Goal: Contribute content: Add original content to the website for others to see

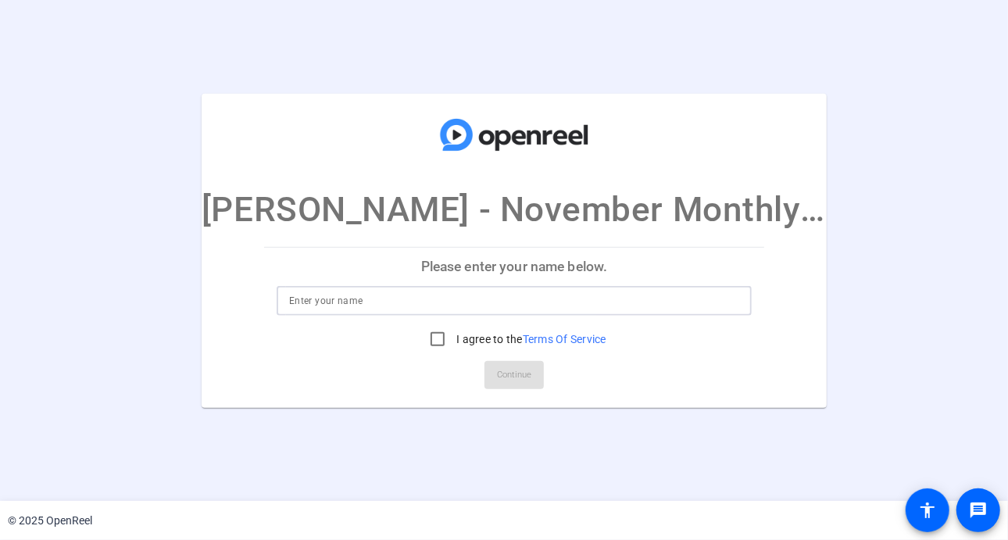
click at [514, 295] on input at bounding box center [514, 300] width 450 height 19
type input "Audrey Powe"
click at [433, 338] on input "I agree to the Terms Of Service" at bounding box center [437, 339] width 31 height 31
checkbox input "true"
click at [514, 384] on span "Continue" at bounding box center [514, 374] width 34 height 23
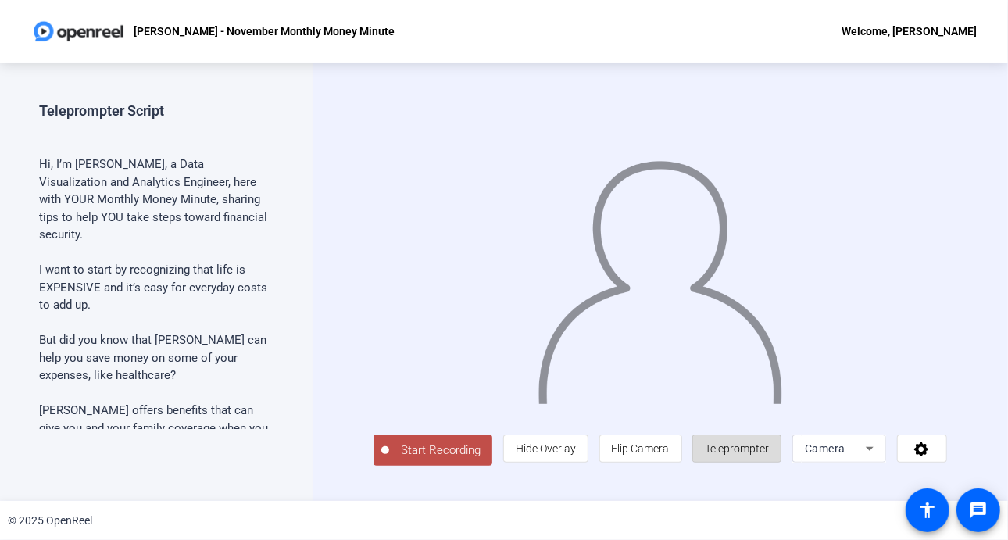
click at [745, 453] on span "Teleprompter" at bounding box center [737, 448] width 64 height 13
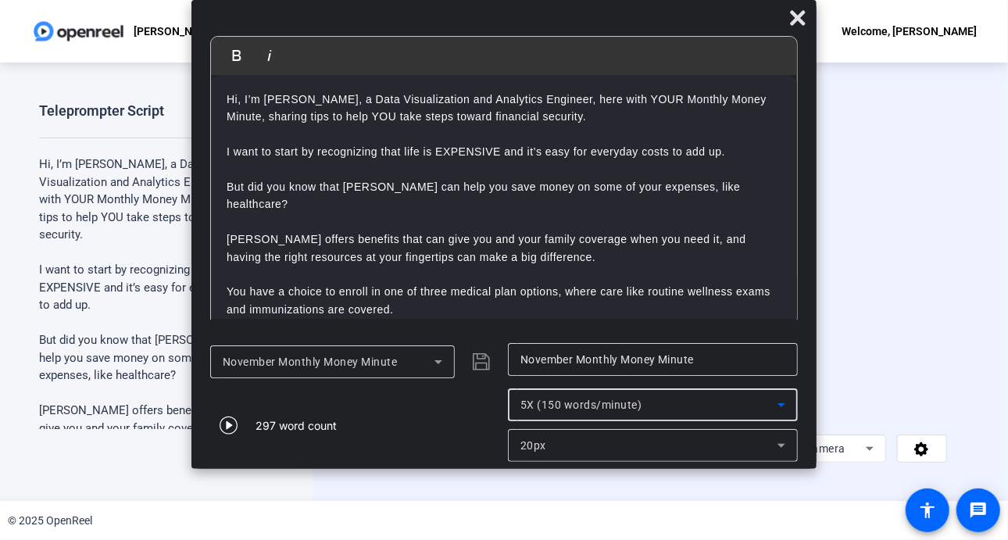
click at [781, 400] on icon at bounding box center [781, 404] width 19 height 19
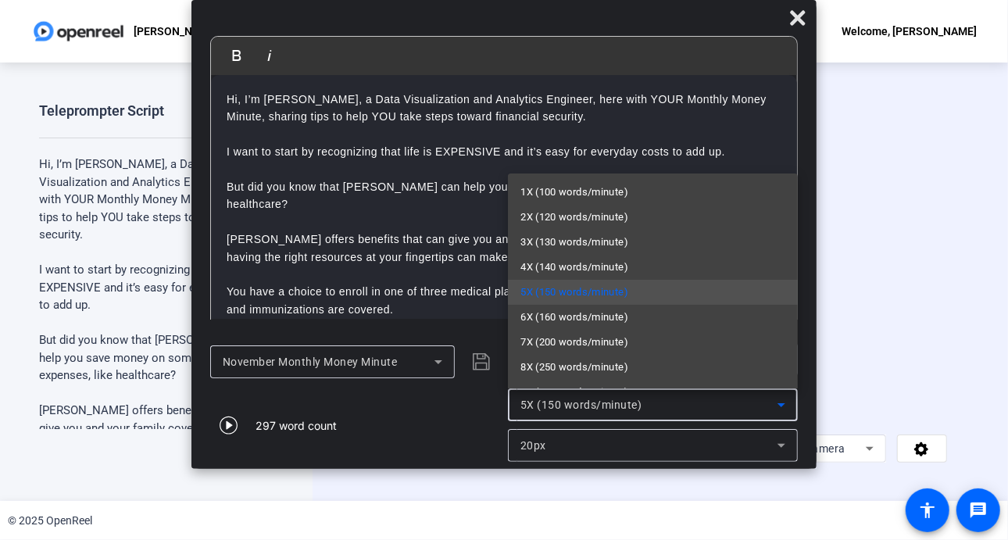
click at [778, 450] on div at bounding box center [504, 270] width 1008 height 540
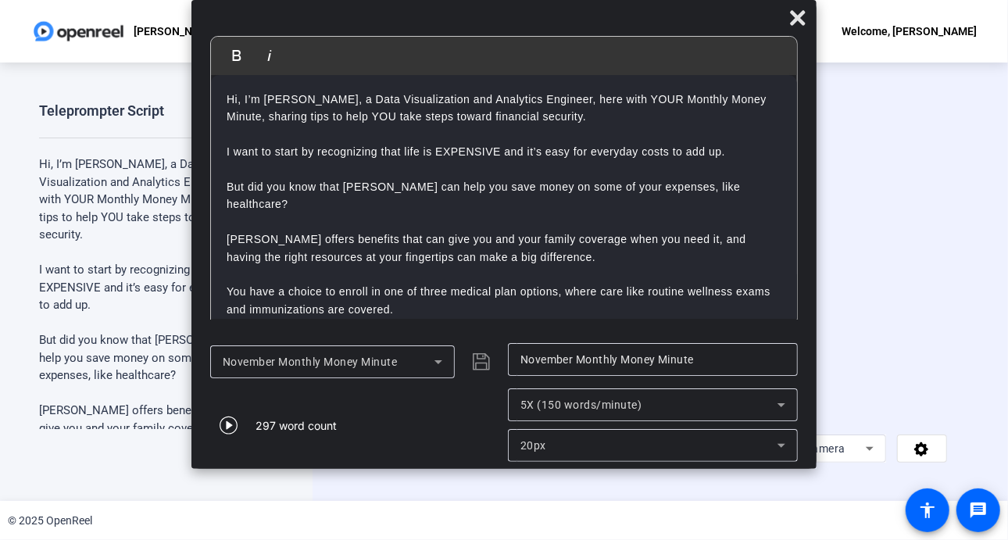
click at [778, 450] on icon at bounding box center [781, 445] width 19 height 19
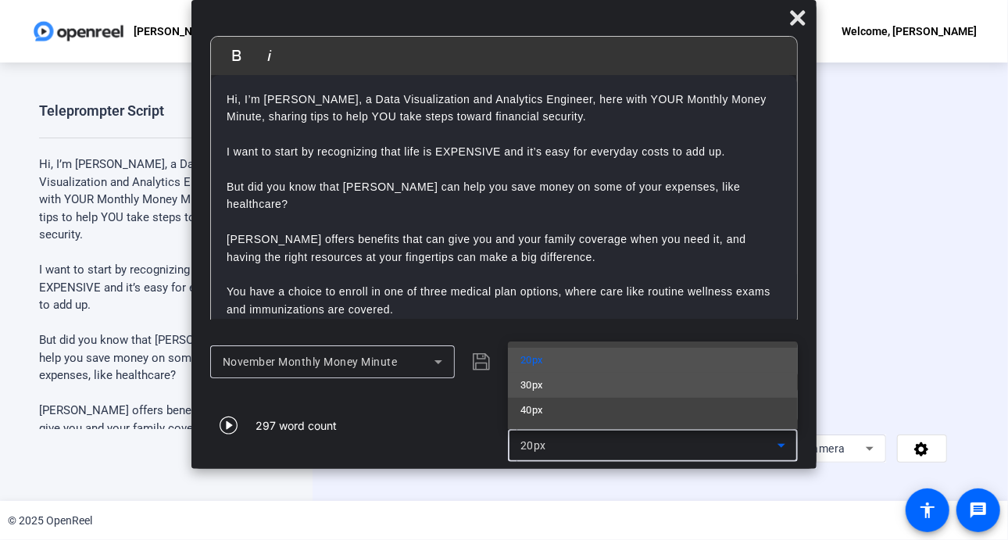
click at [655, 391] on mat-option "30px" at bounding box center [653, 385] width 290 height 25
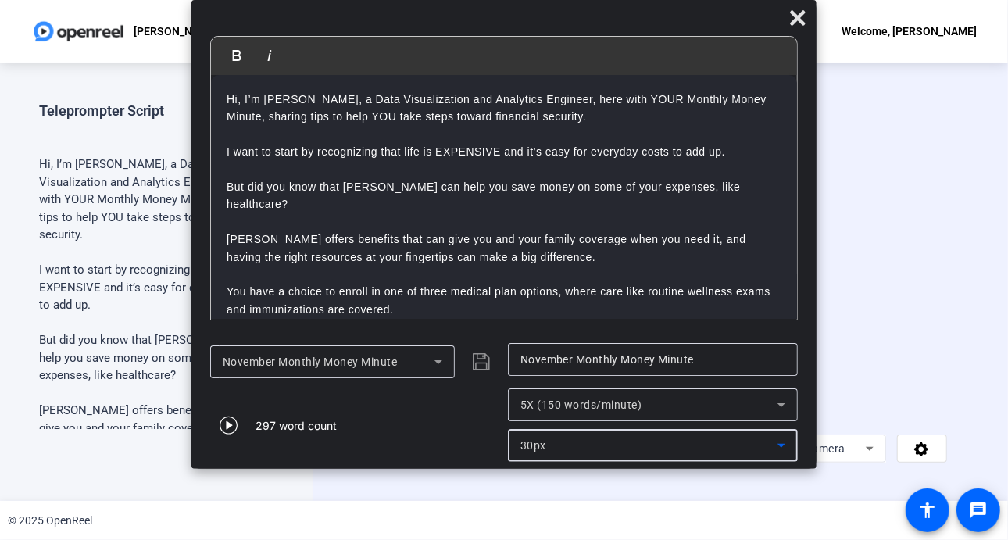
click at [785, 447] on icon at bounding box center [781, 445] width 19 height 19
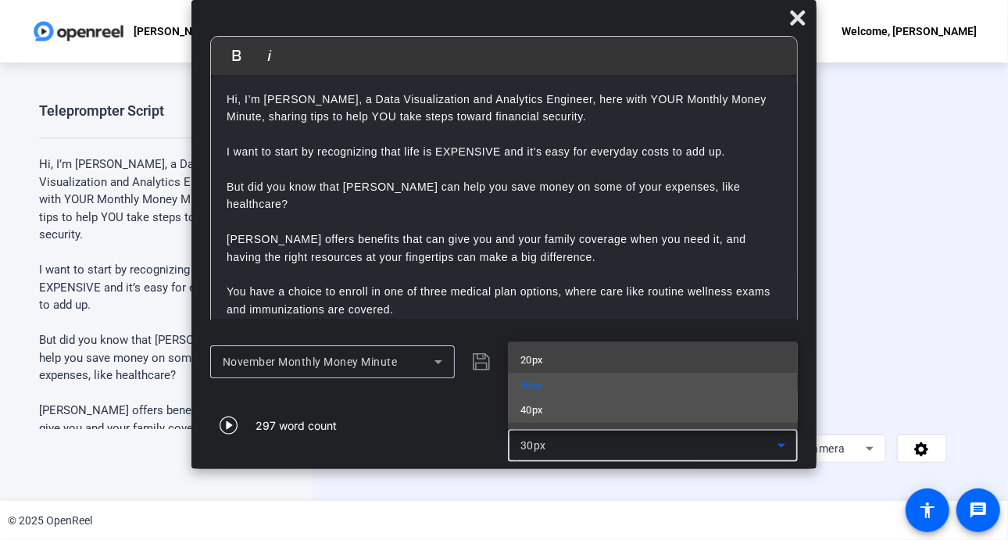
click at [598, 406] on mat-option "40px" at bounding box center [653, 410] width 290 height 25
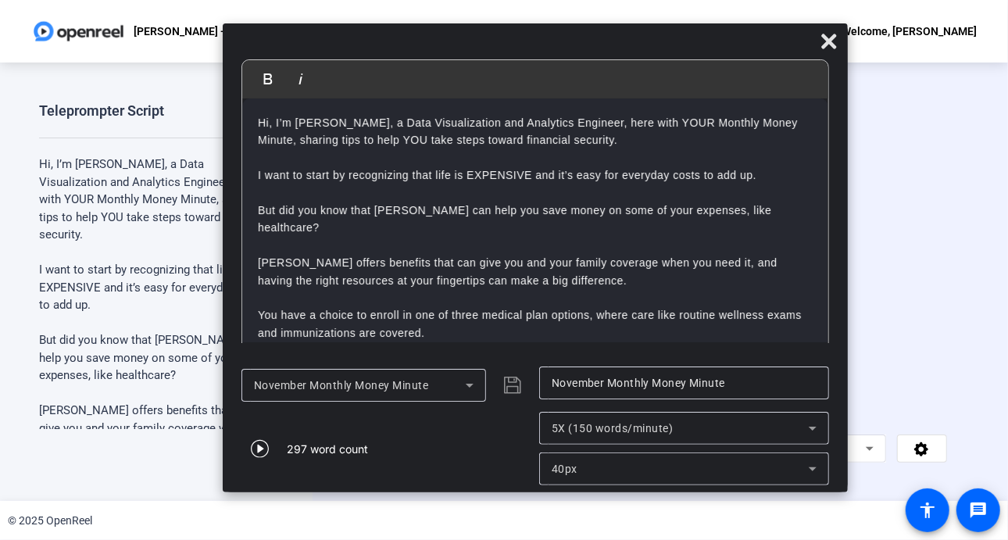
drag, startPoint x: 500, startPoint y: 24, endPoint x: 531, endPoint y: 48, distance: 39.1
click at [531, 48] on div at bounding box center [535, 44] width 625 height 27
click at [810, 471] on icon at bounding box center [812, 468] width 19 height 19
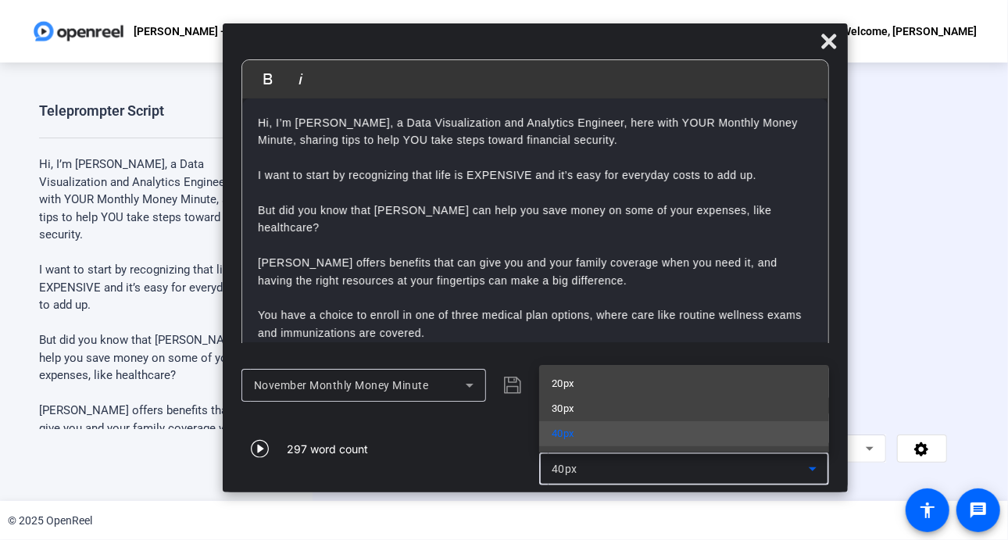
click at [836, 314] on div at bounding box center [504, 270] width 1008 height 540
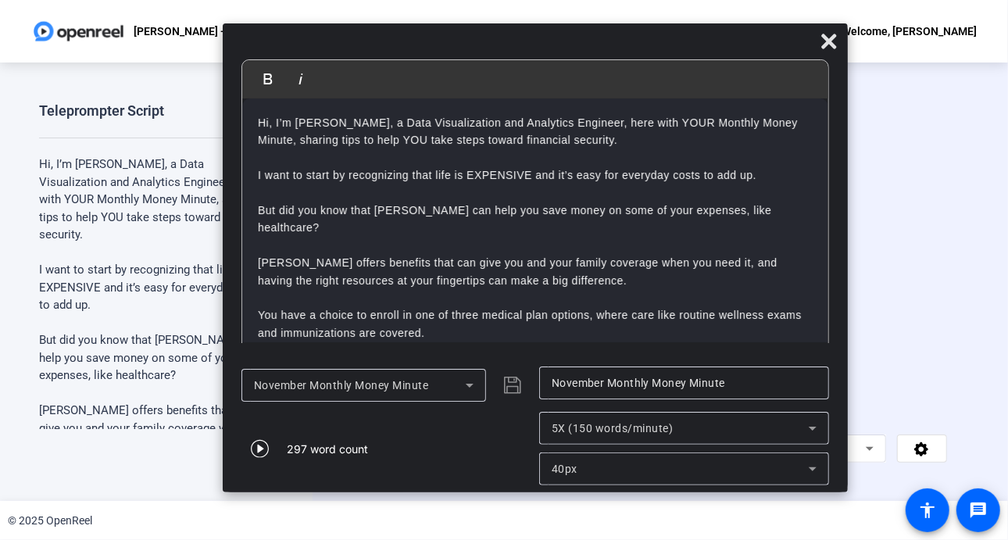
click at [983, 248] on div "Start Recording person Hide Overlay flip Flip Camera article Teleprompter Camera" at bounding box center [660, 282] width 695 height 438
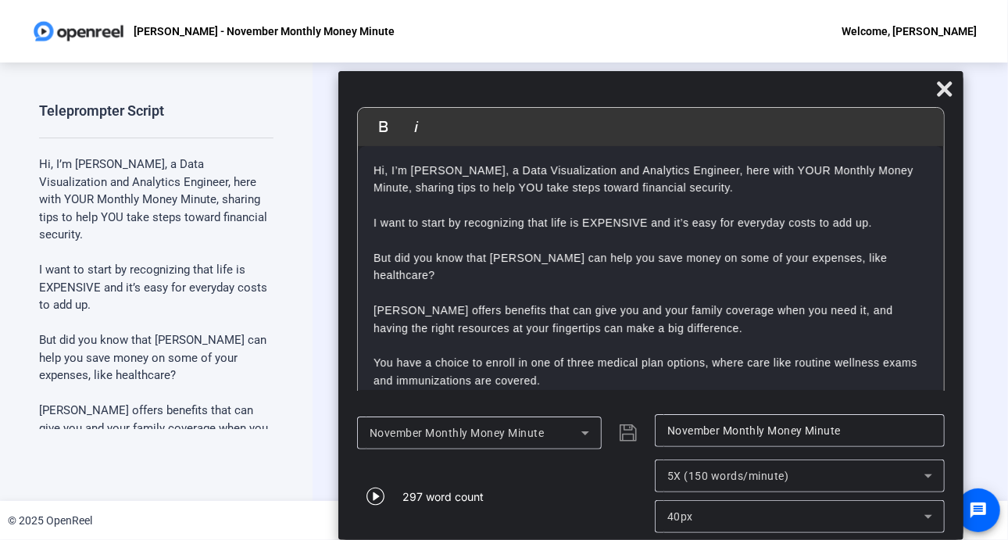
drag, startPoint x: 577, startPoint y: 48, endPoint x: 693, endPoint y: 222, distance: 208.5
click at [693, 222] on div "Bold Italic Hi, I’m Audrey Powe, a Data Visualization and Analytics Engineer, h…" at bounding box center [650, 305] width 625 height 469
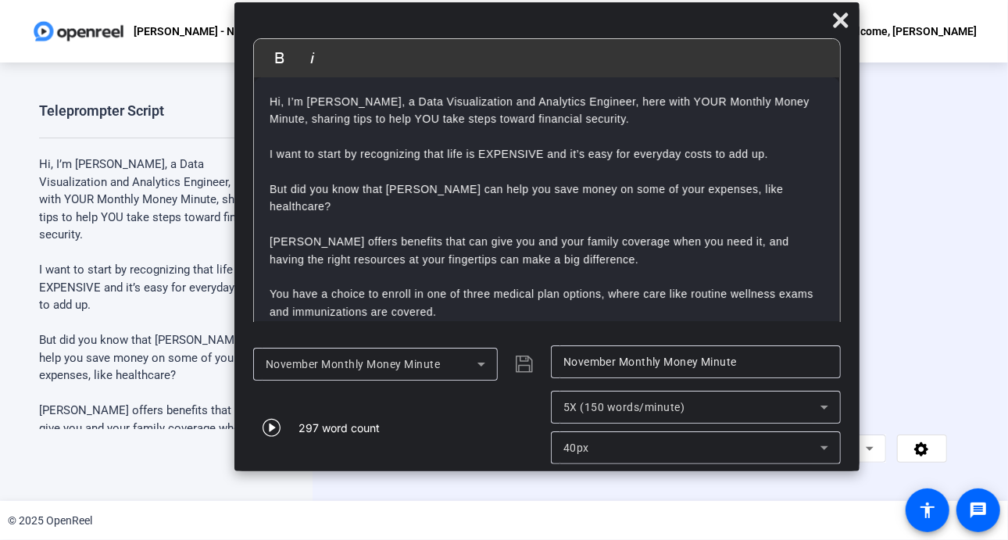
drag, startPoint x: 707, startPoint y: 82, endPoint x: 603, endPoint y: 13, distance: 124.6
click at [603, 13] on div at bounding box center [546, 23] width 625 height 27
click at [842, 25] on icon at bounding box center [840, 20] width 19 height 19
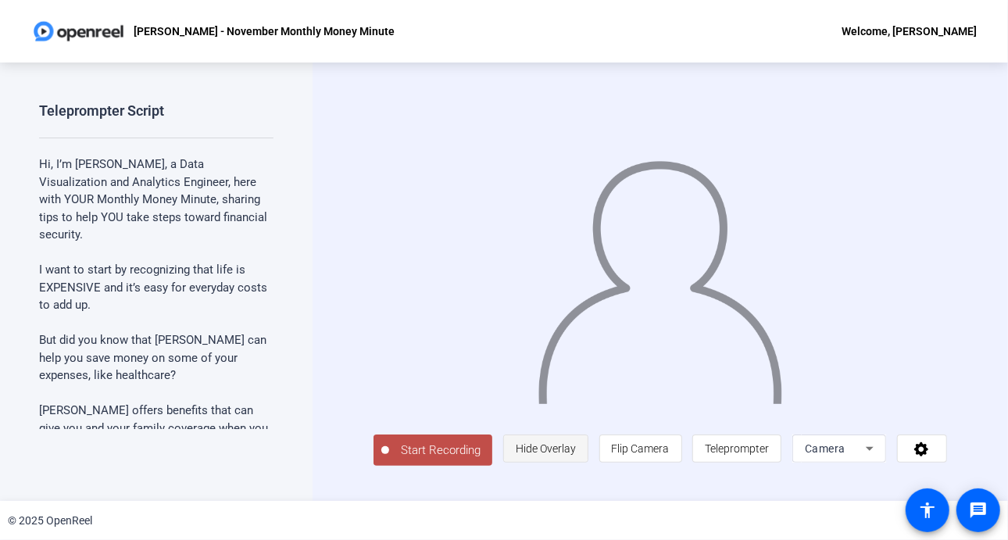
click at [569, 455] on span "Hide Overlay" at bounding box center [546, 448] width 60 height 13
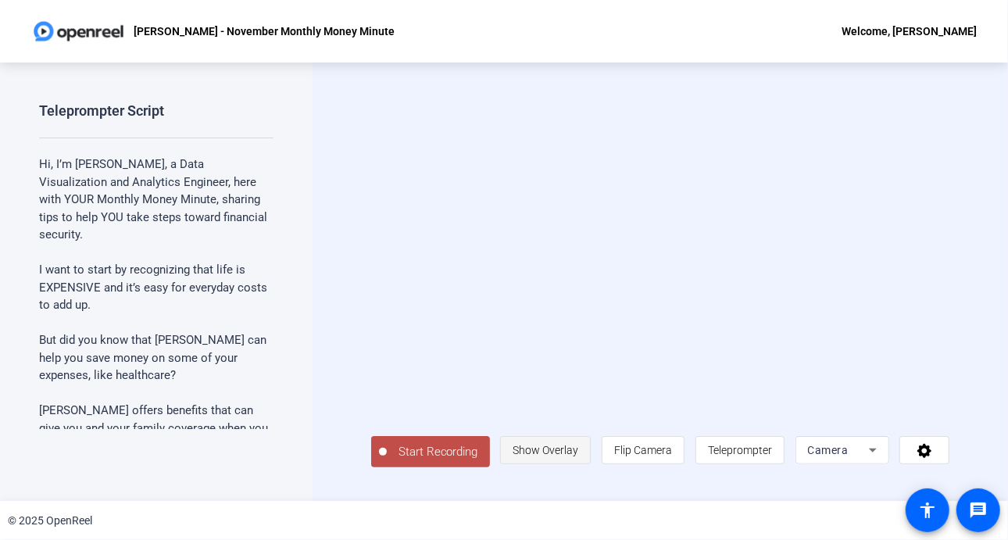
click at [562, 452] on span "Show Overlay" at bounding box center [546, 450] width 66 height 13
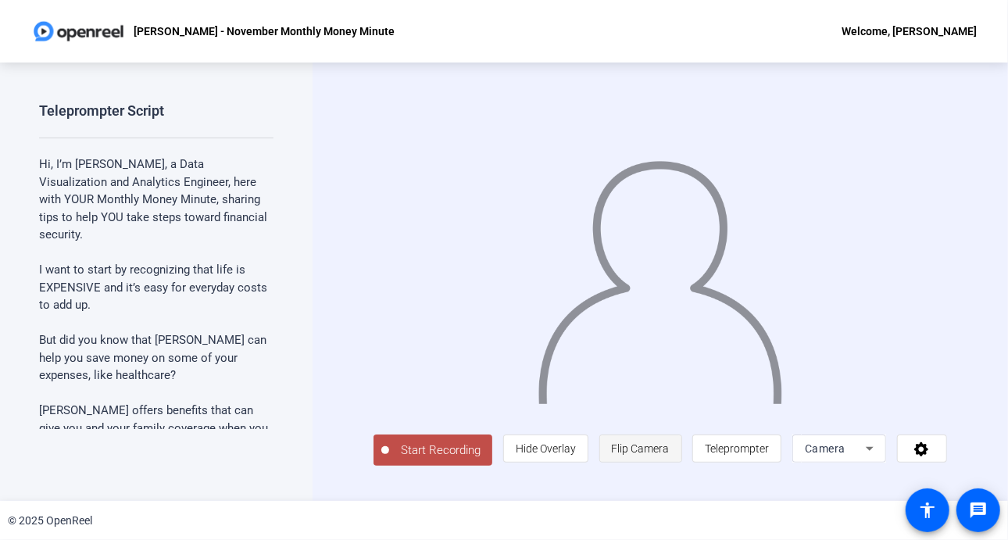
click at [646, 453] on span "Flip Camera" at bounding box center [641, 448] width 58 height 13
click at [874, 451] on icon at bounding box center [870, 449] width 8 height 4
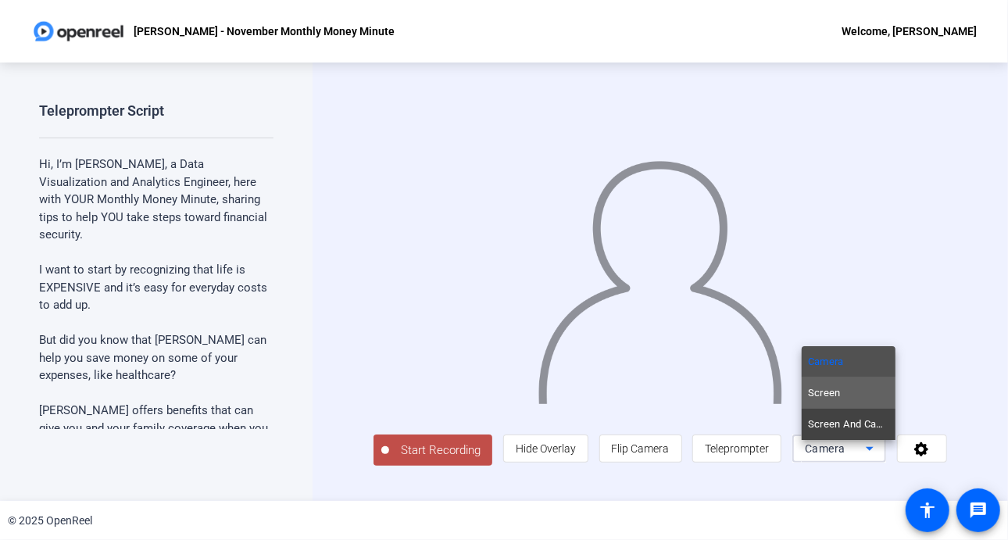
click at [850, 394] on mat-option "Screen" at bounding box center [849, 392] width 94 height 31
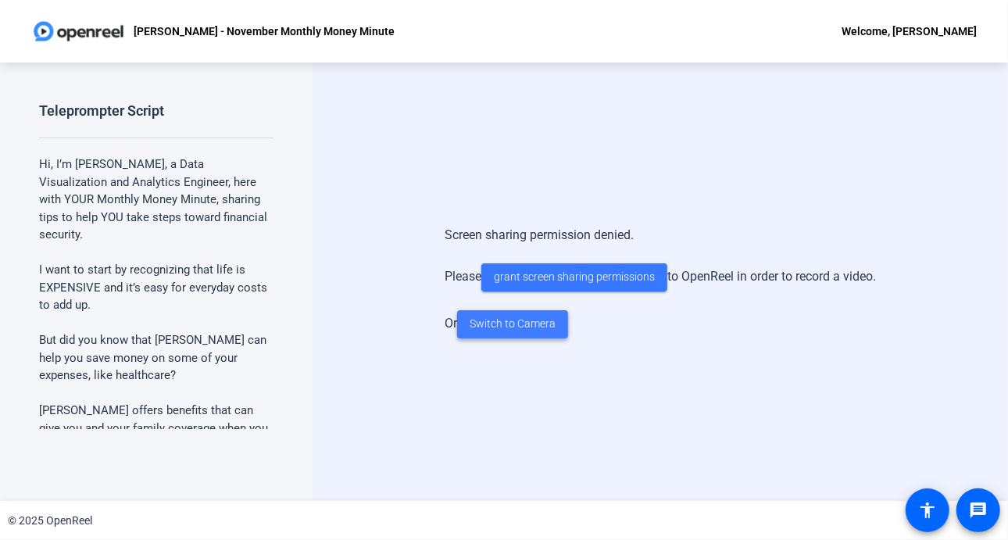
click at [501, 324] on span "Switch to Camera" at bounding box center [513, 324] width 86 height 16
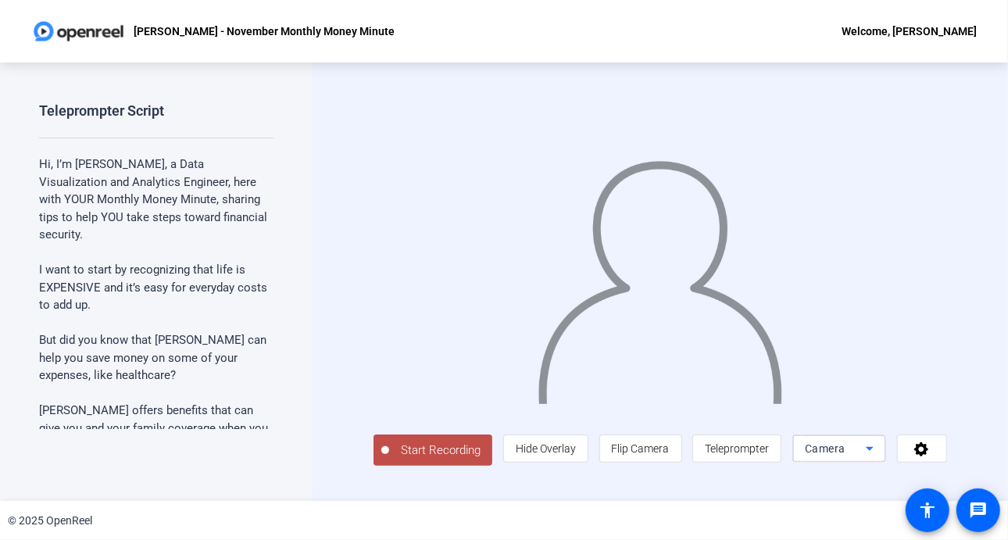
click at [876, 446] on icon at bounding box center [869, 448] width 19 height 19
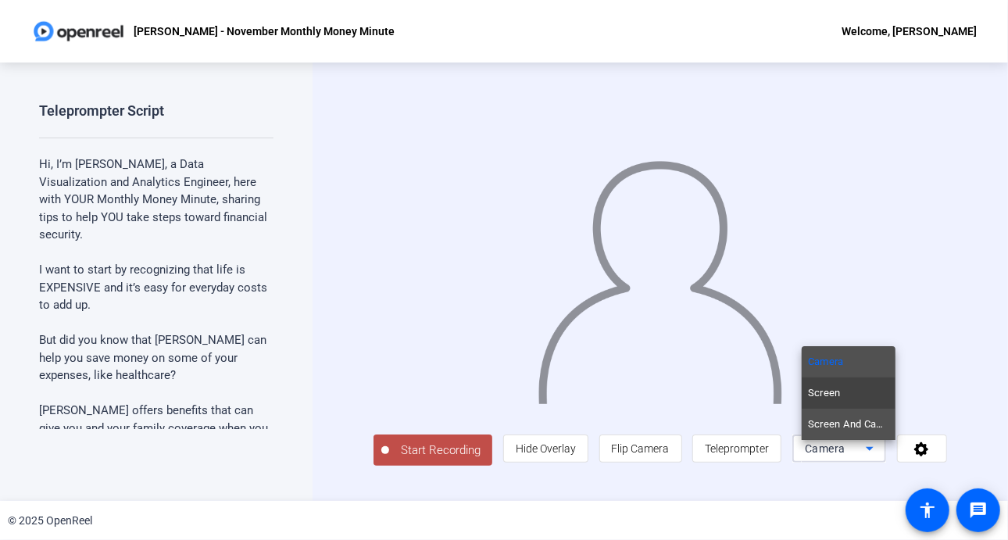
click at [855, 427] on span "Screen And Camera" at bounding box center [848, 424] width 81 height 19
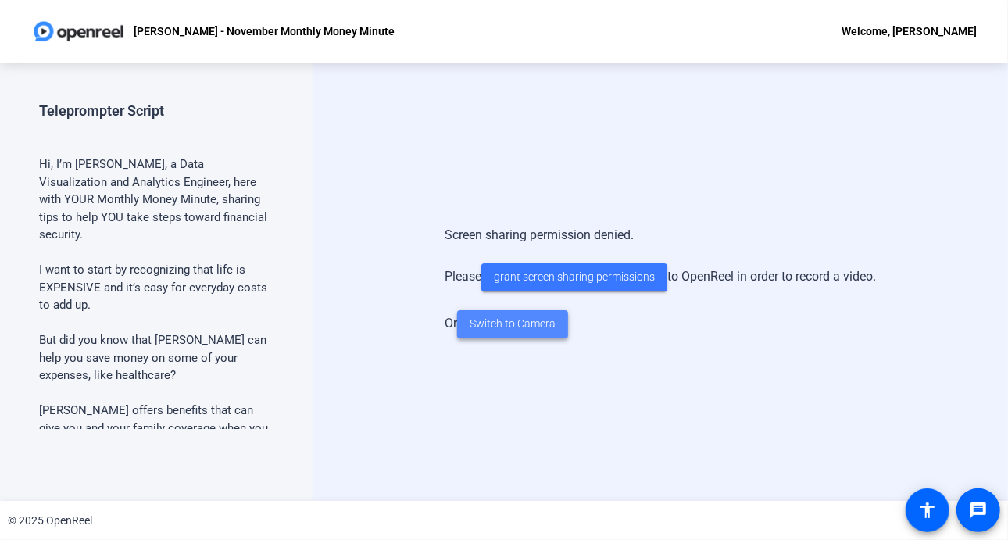
click at [495, 331] on span "Switch to Camera" at bounding box center [513, 324] width 86 height 16
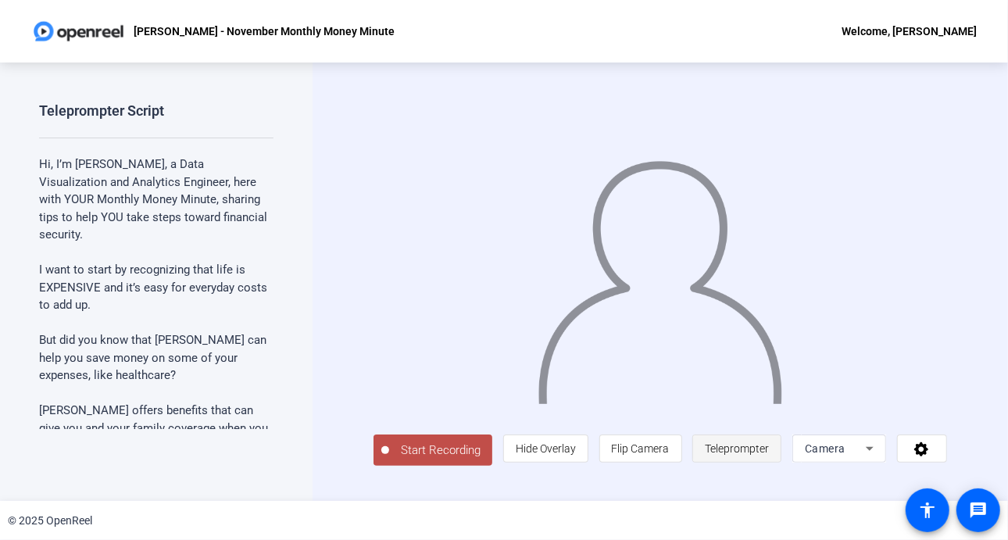
click at [751, 445] on span "Teleprompter" at bounding box center [737, 449] width 64 height 30
click at [751, 449] on span "Teleprompter" at bounding box center [737, 448] width 64 height 13
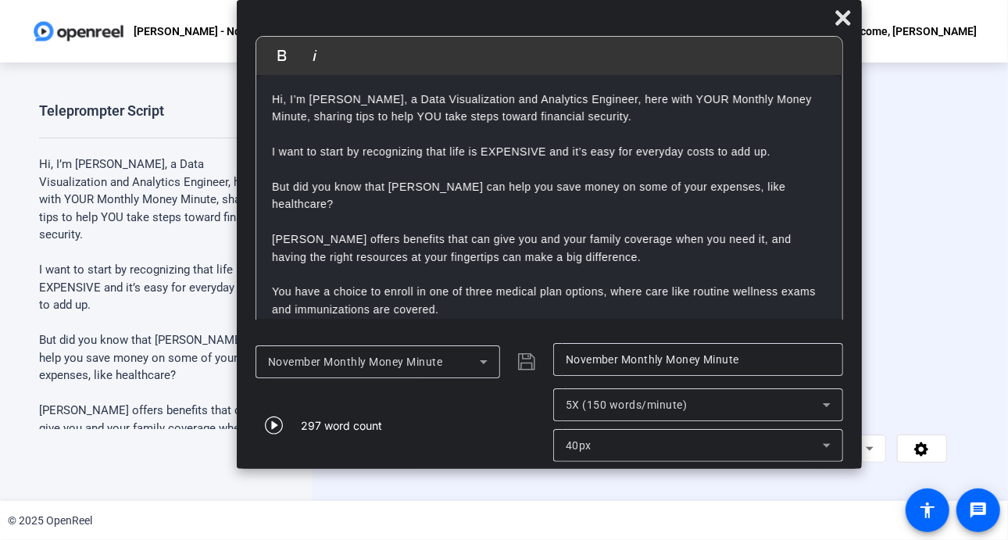
drag, startPoint x: 620, startPoint y: 23, endPoint x: 661, endPoint y: -46, distance: 80.3
click at [661, 0] on html "Accessibility Screen-Reader Guide, Feedback, and Issue Reporting | New window A…" at bounding box center [504, 270] width 1008 height 540
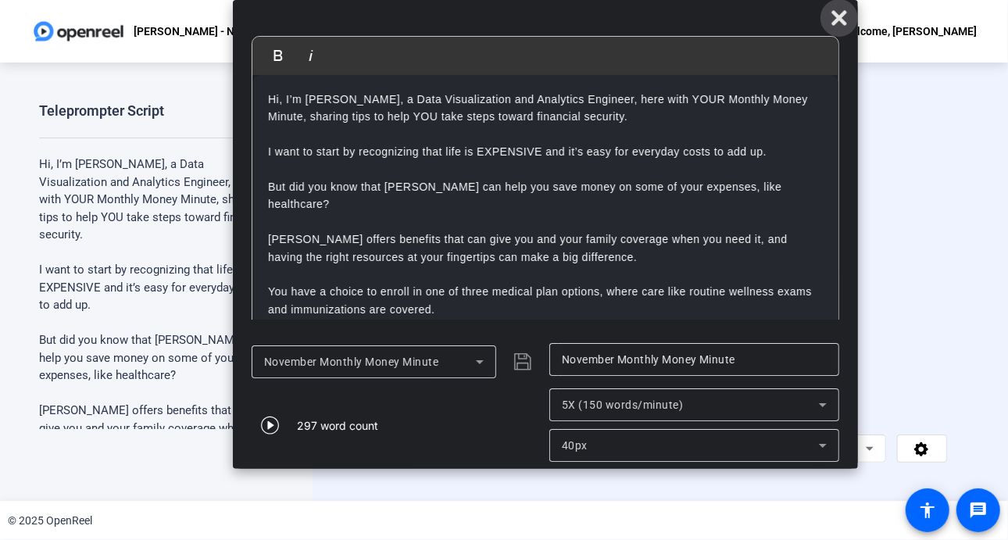
click at [836, 10] on icon at bounding box center [839, 18] width 19 height 19
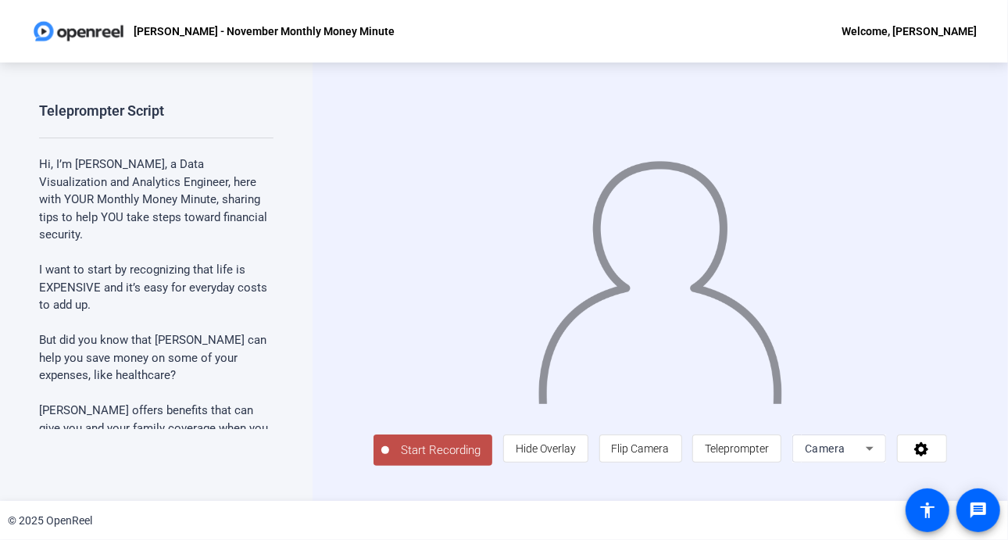
click at [406, 456] on span "Start Recording" at bounding box center [440, 451] width 103 height 18
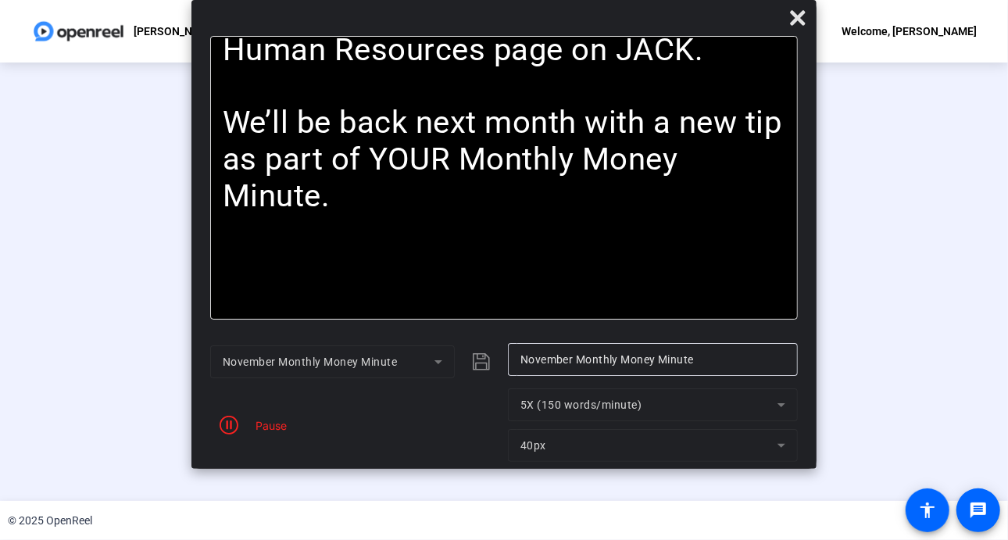
click at [272, 420] on div "Pause" at bounding box center [267, 425] width 39 height 16
click at [229, 429] on icon "button" at bounding box center [229, 425] width 19 height 19
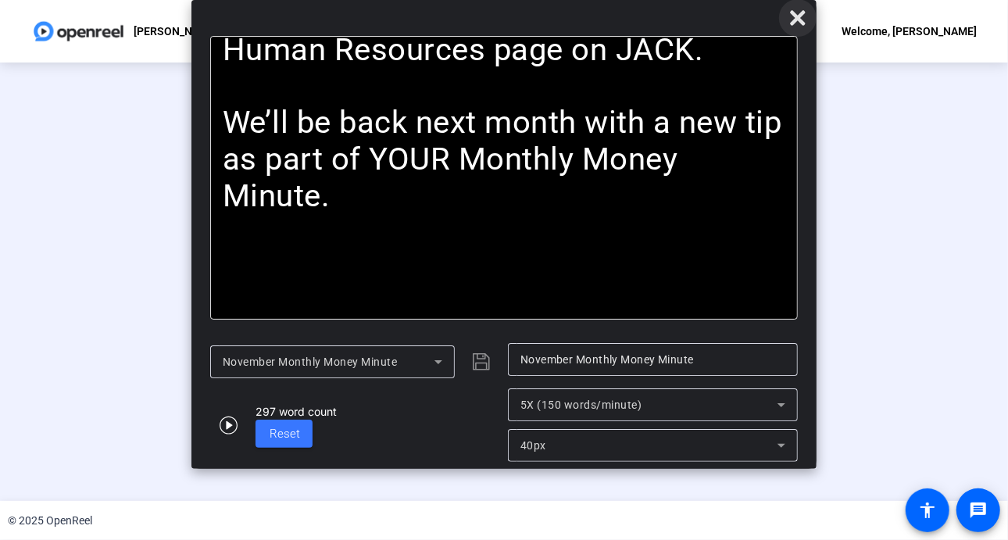
click at [799, 16] on icon at bounding box center [797, 17] width 15 height 15
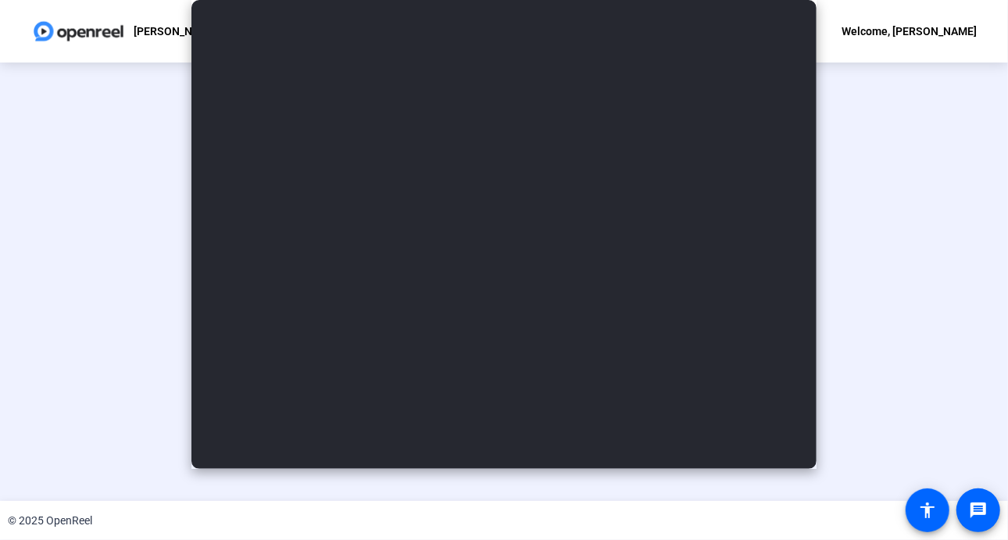
scroll to position [56, 0]
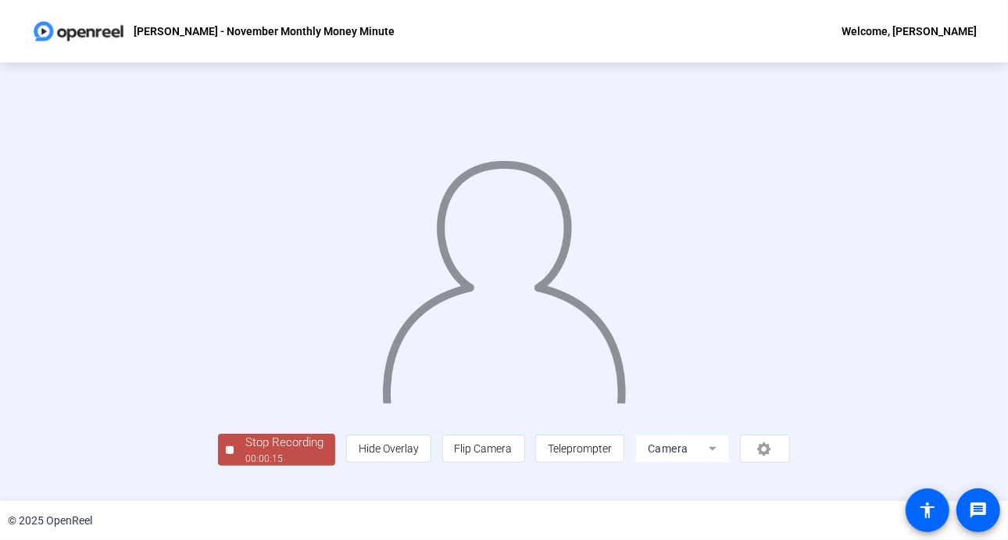
click at [245, 452] on div "Stop Recording" at bounding box center [284, 443] width 78 height 18
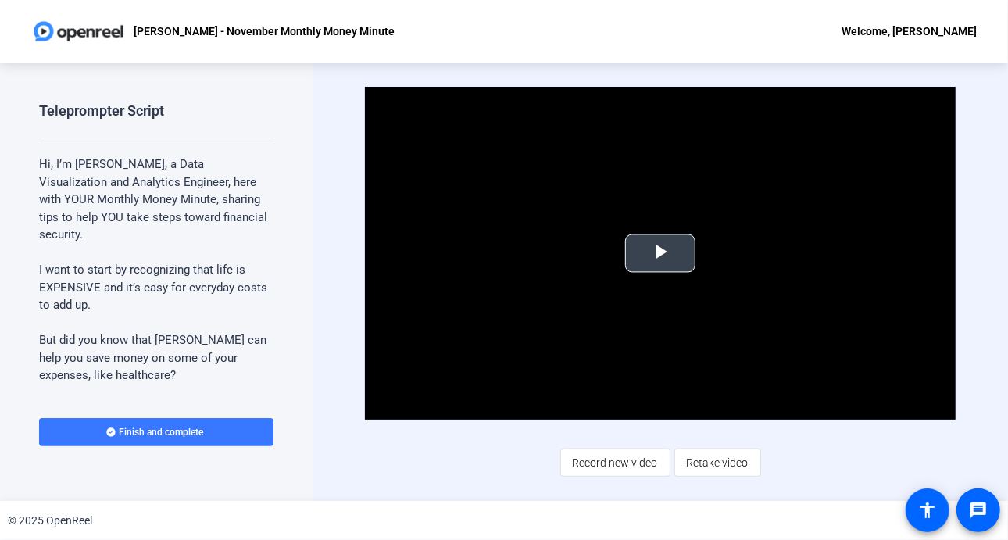
click at [660, 253] on span "Video Player" at bounding box center [660, 253] width 0 height 0
click at [714, 463] on span "Retake video" at bounding box center [718, 463] width 62 height 30
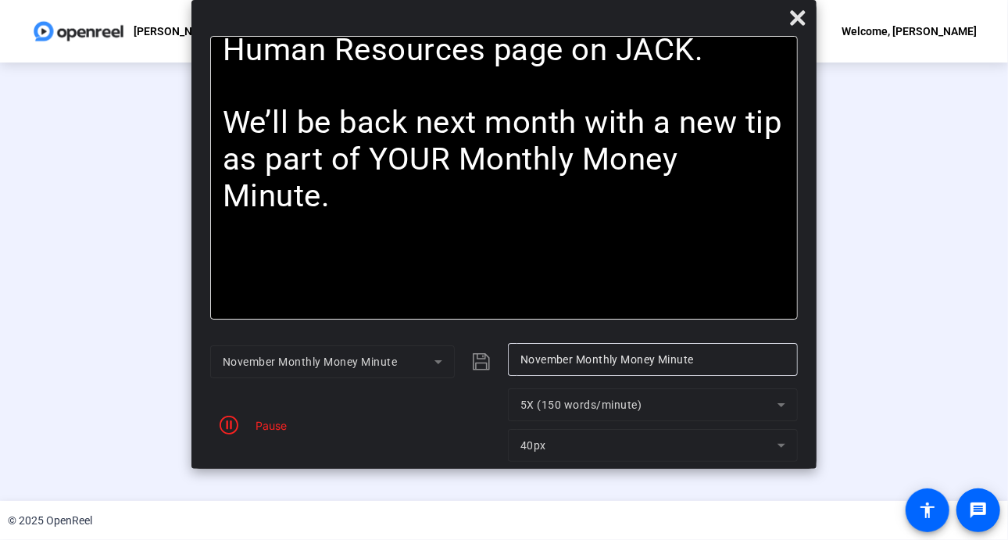
click at [268, 438] on div "Pause" at bounding box center [355, 424] width 290 height 73
click at [231, 428] on icon "button" at bounding box center [229, 425] width 19 height 19
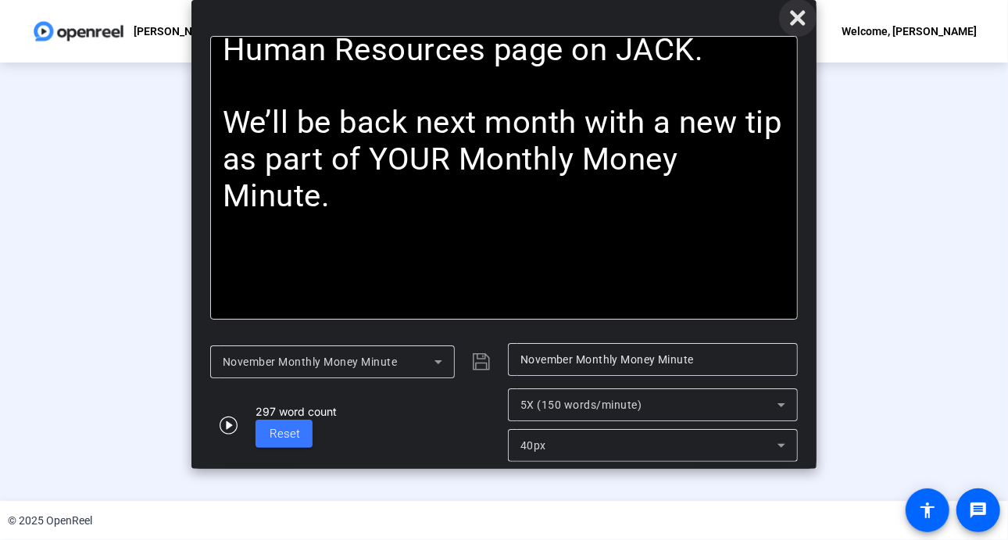
click at [804, 19] on icon at bounding box center [797, 18] width 19 height 19
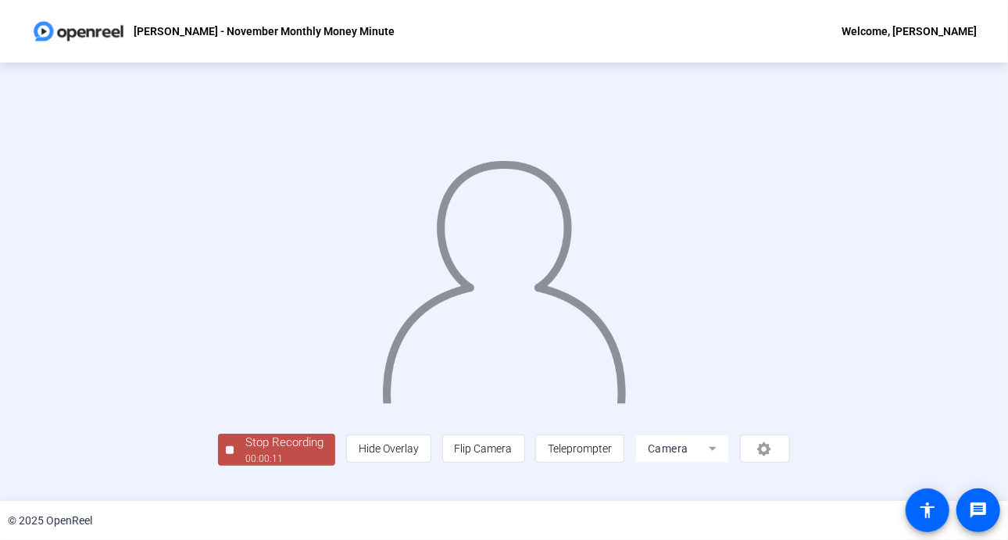
click at [311, 322] on div at bounding box center [504, 259] width 572 height 322
click at [728, 507] on div "© 2025 OpenReel" at bounding box center [504, 520] width 1008 height 39
click at [925, 34] on div "Welcome, [PERSON_NAME]" at bounding box center [909, 31] width 135 height 19
click at [677, 157] on div at bounding box center [504, 270] width 1008 height 540
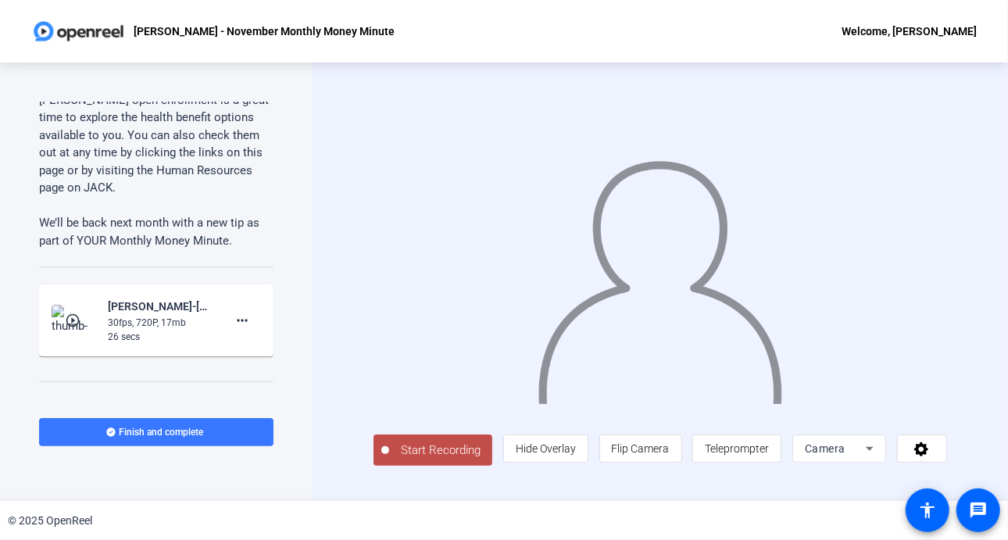
scroll to position [954, 0]
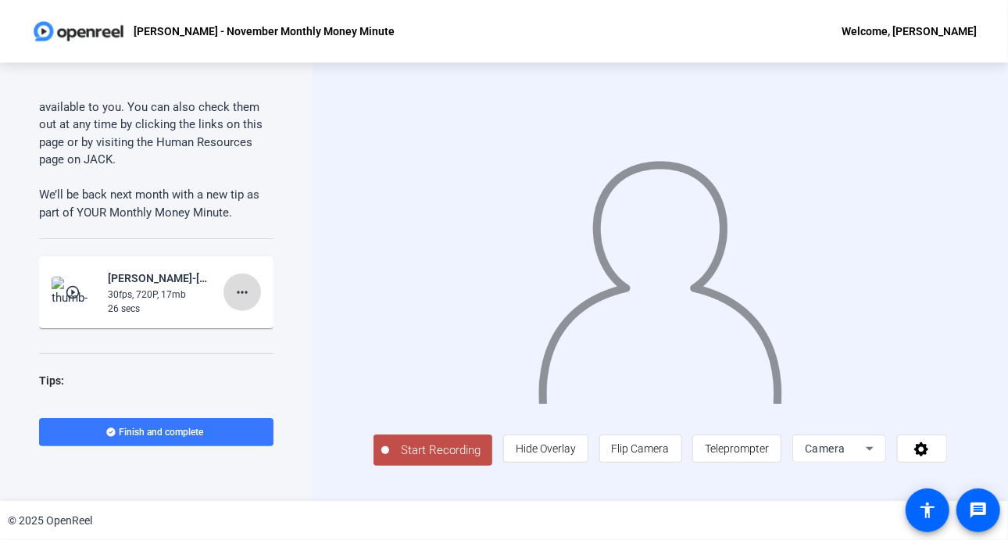
click at [240, 295] on mat-icon "more_horiz" at bounding box center [242, 292] width 19 height 19
click at [250, 318] on span "Delete clip" at bounding box center [259, 324] width 63 height 19
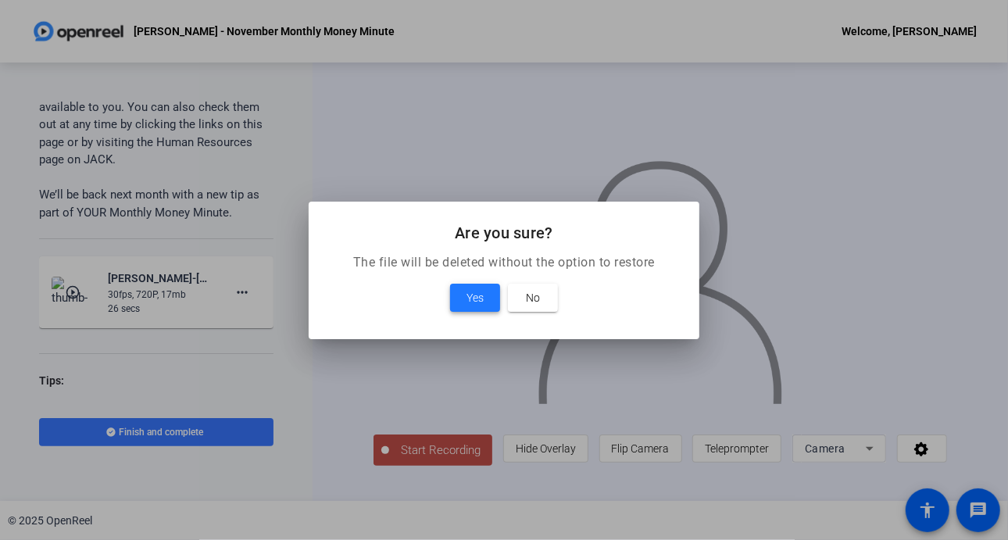
click at [480, 297] on span "Yes" at bounding box center [475, 297] width 17 height 19
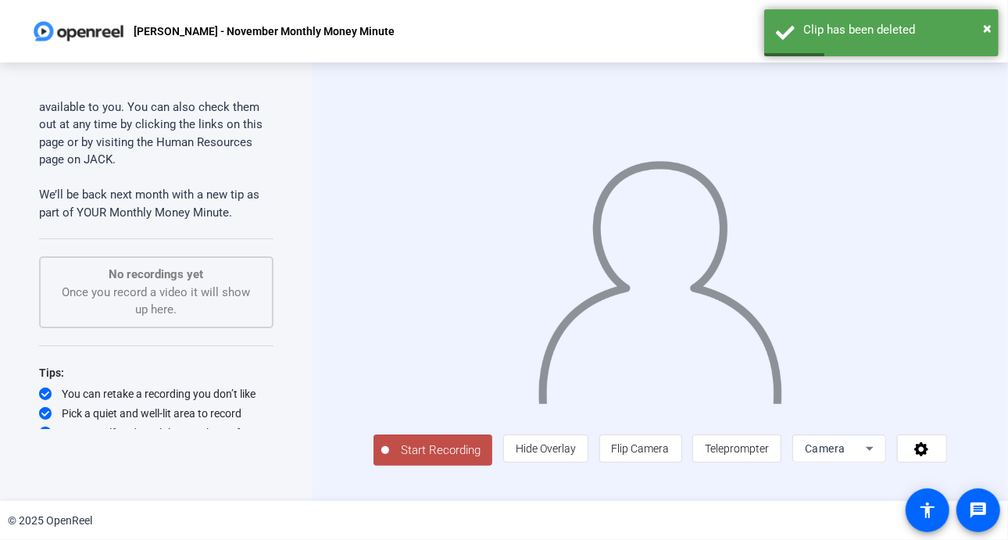
scroll to position [964, 0]
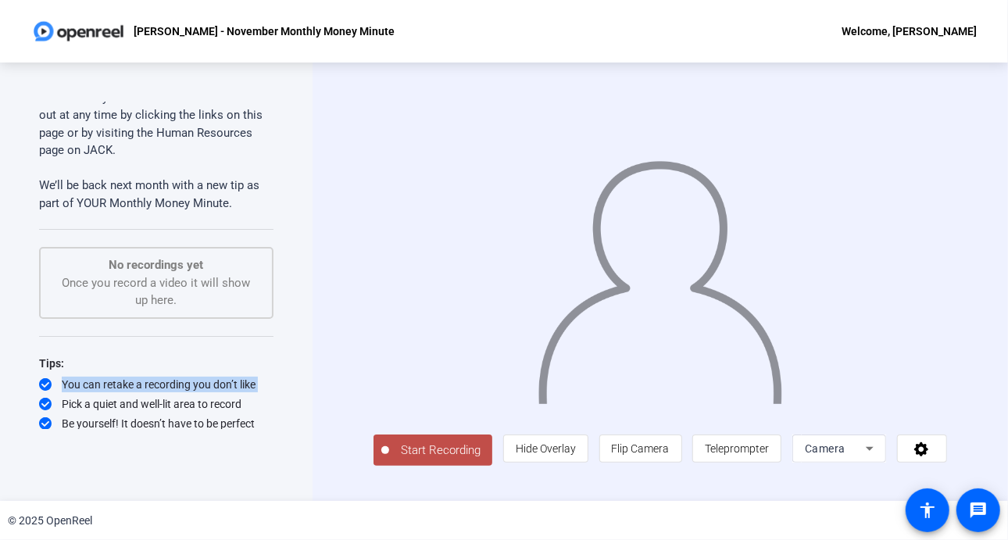
drag, startPoint x: 273, startPoint y: 378, endPoint x: 268, endPoint y: 403, distance: 25.4
click at [268, 403] on div "Teleprompter Script Hi, I’m Audrey Powe, a Data Visualization and Analytics Eng…" at bounding box center [156, 265] width 234 height 327
click at [748, 455] on span "Teleprompter" at bounding box center [737, 448] width 64 height 13
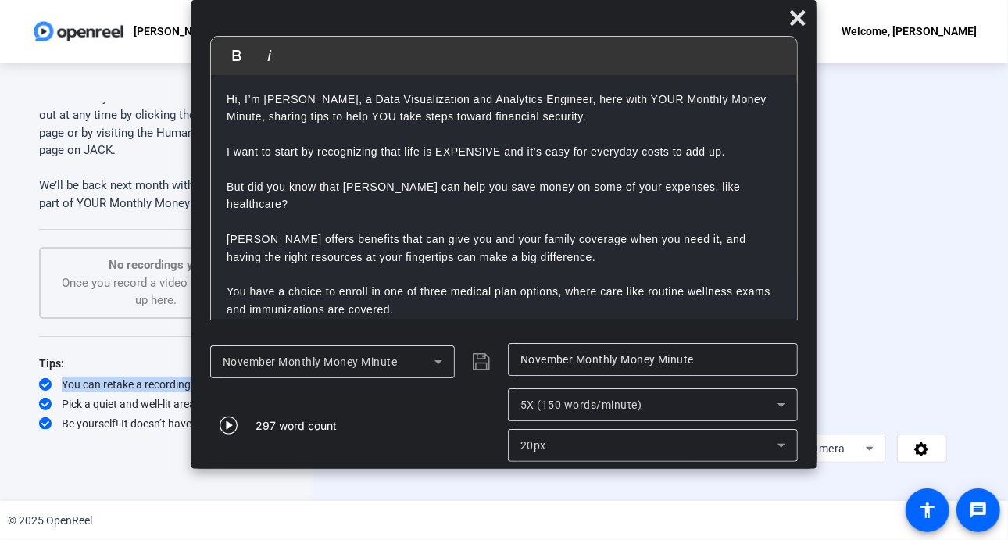
click at [781, 450] on icon at bounding box center [781, 445] width 19 height 19
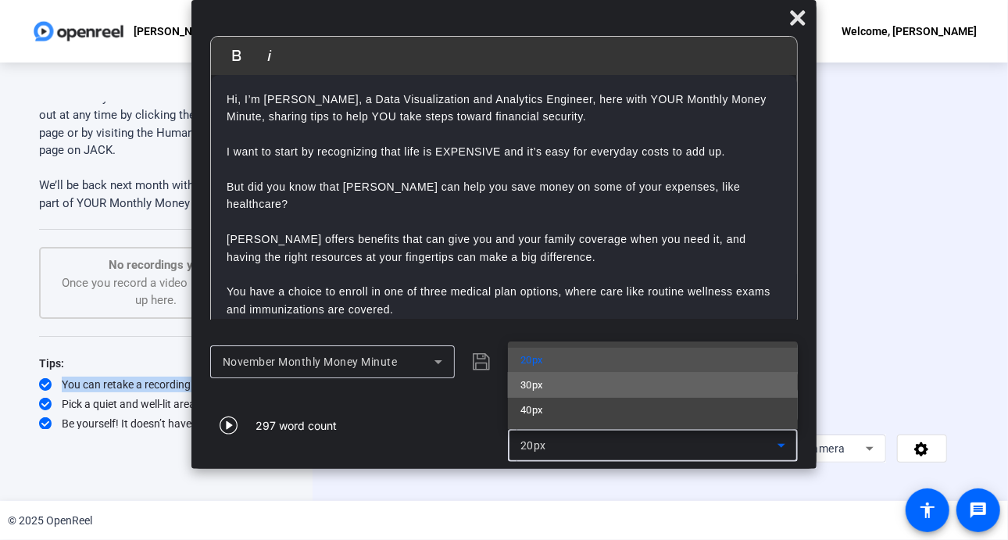
click at [651, 393] on mat-option "30px" at bounding box center [653, 385] width 290 height 25
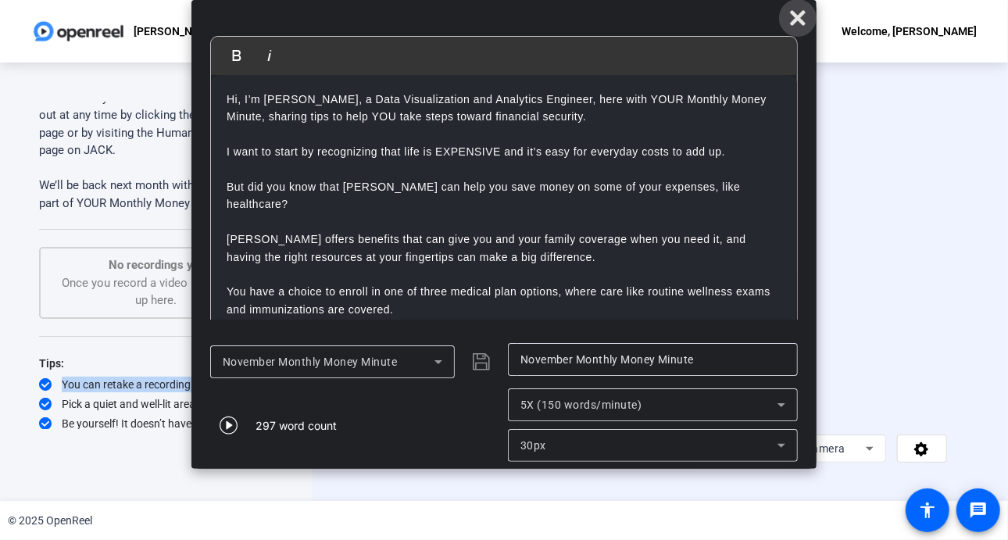
click at [796, 21] on icon at bounding box center [797, 17] width 15 height 15
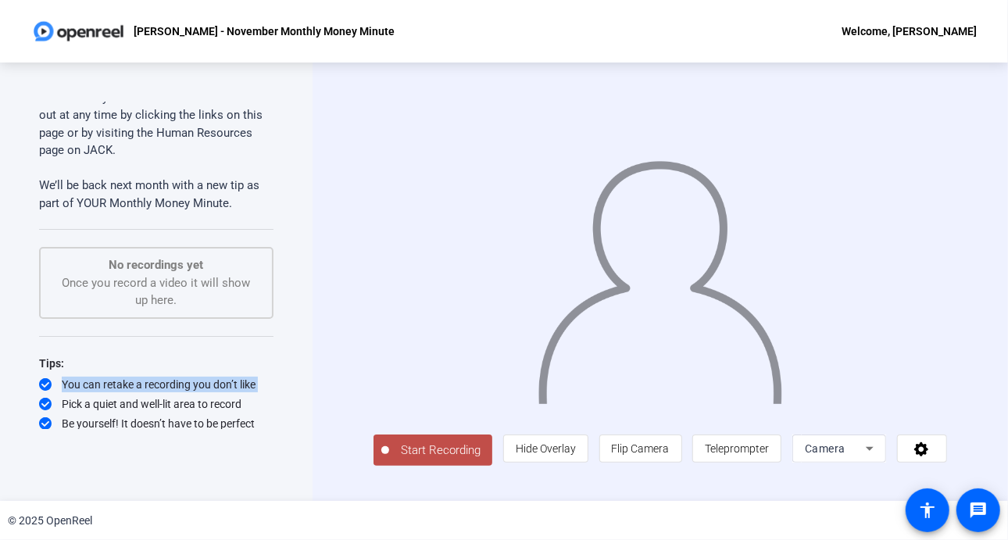
click at [448, 456] on span "Start Recording" at bounding box center [440, 451] width 103 height 18
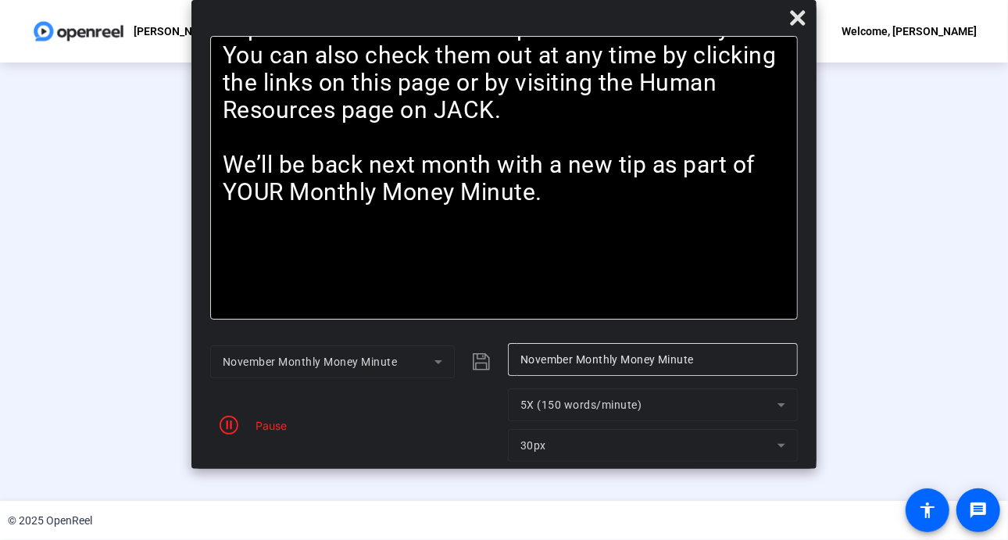
click at [779, 407] on mat-form-field "5X (150 words/minute)" at bounding box center [653, 404] width 290 height 33
click at [778, 404] on mat-form-field "5X (150 words/minute)" at bounding box center [653, 404] width 290 height 33
click at [241, 415] on span "button" at bounding box center [229, 425] width 38 height 38
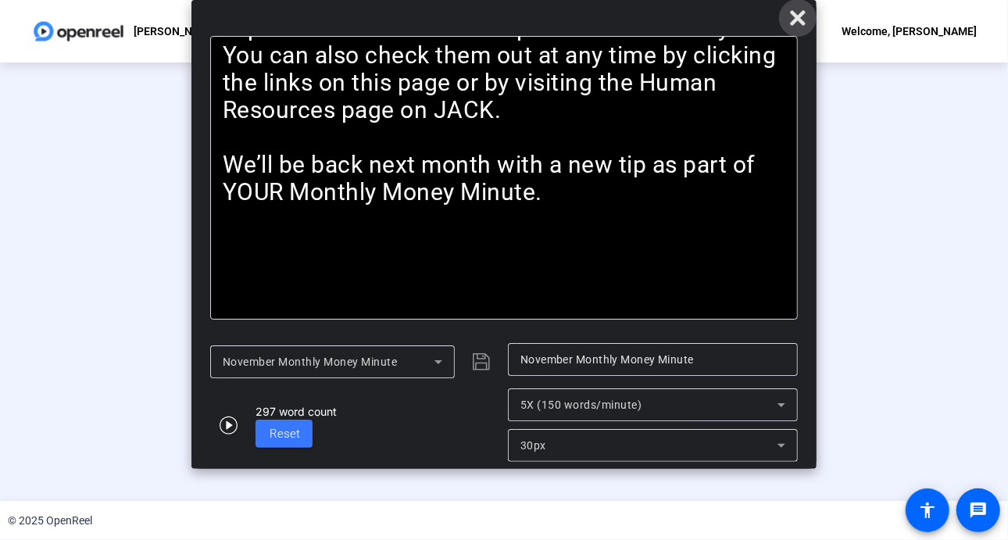
click at [792, 16] on icon at bounding box center [797, 18] width 19 height 19
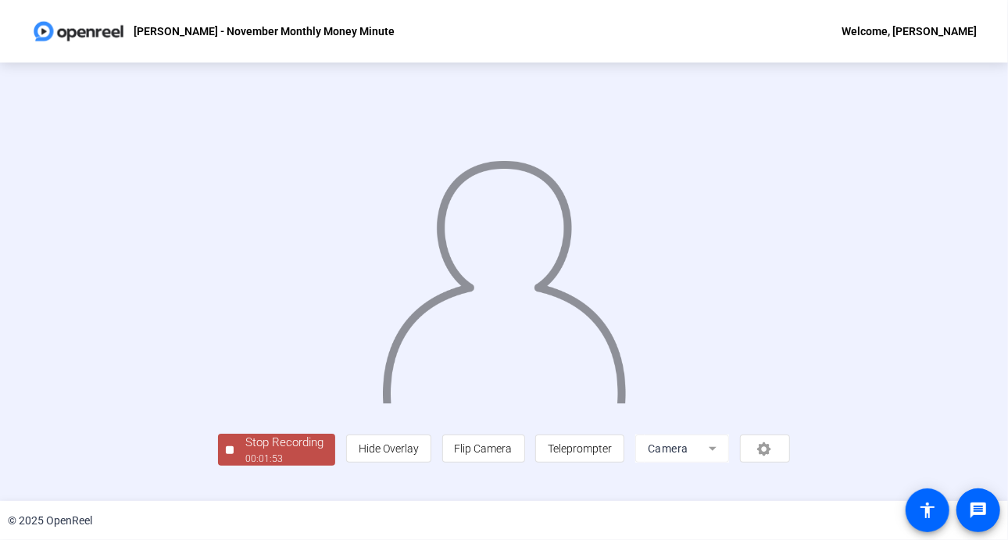
scroll to position [56, 0]
click at [245, 466] on div "00:01:57" at bounding box center [284, 459] width 78 height 14
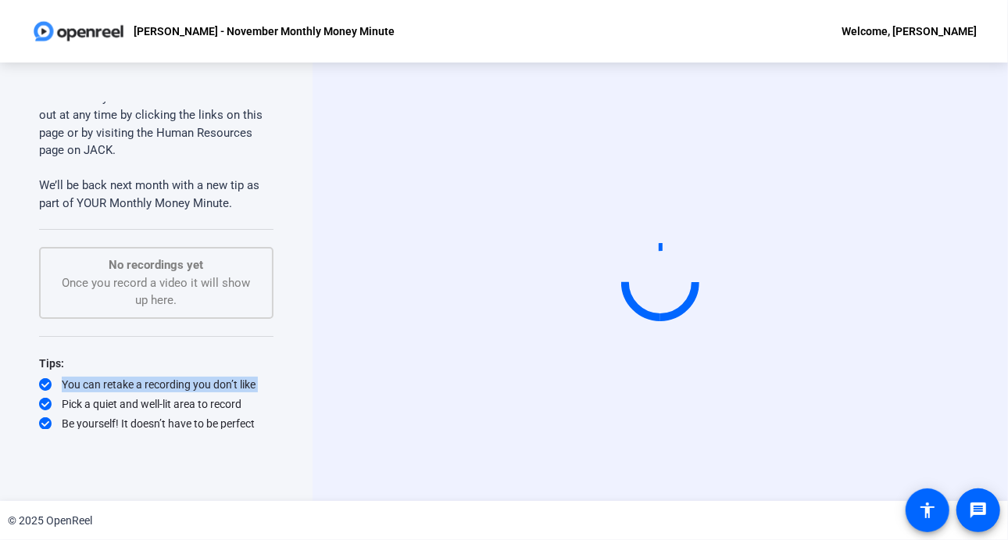
scroll to position [0, 0]
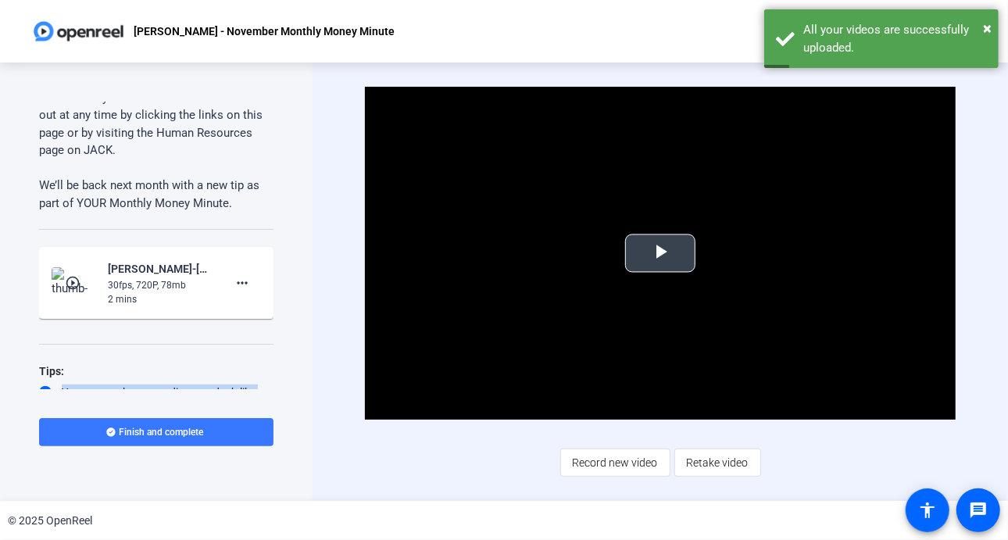
click at [660, 253] on span "Video Player" at bounding box center [660, 253] width 0 height 0
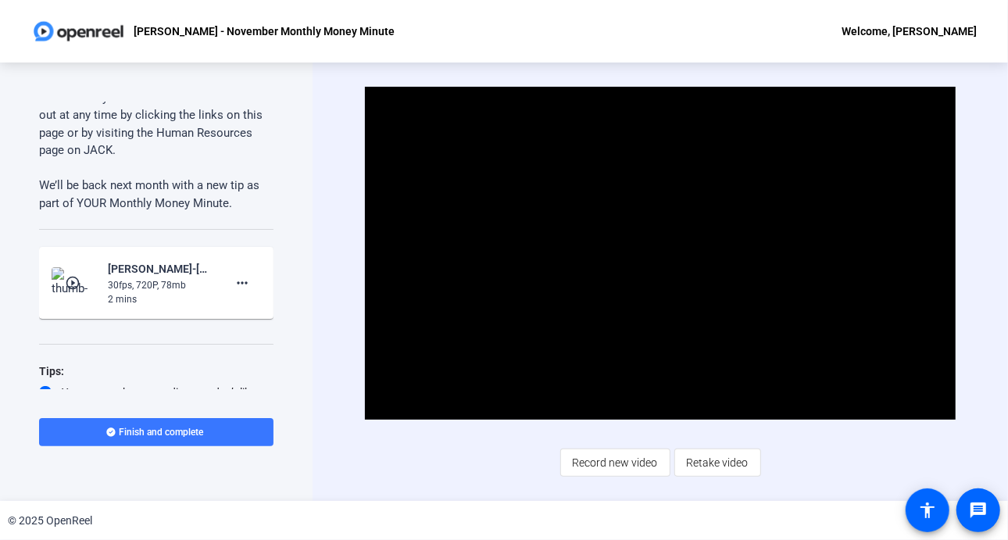
drag, startPoint x: 405, startPoint y: 477, endPoint x: 825, endPoint y: 463, distance: 420.7
click at [825, 463] on div "Video Player is loading. Play Video Pause Mute Current Time 1:52 / Duration 1:5…" at bounding box center [661, 282] width 592 height 390
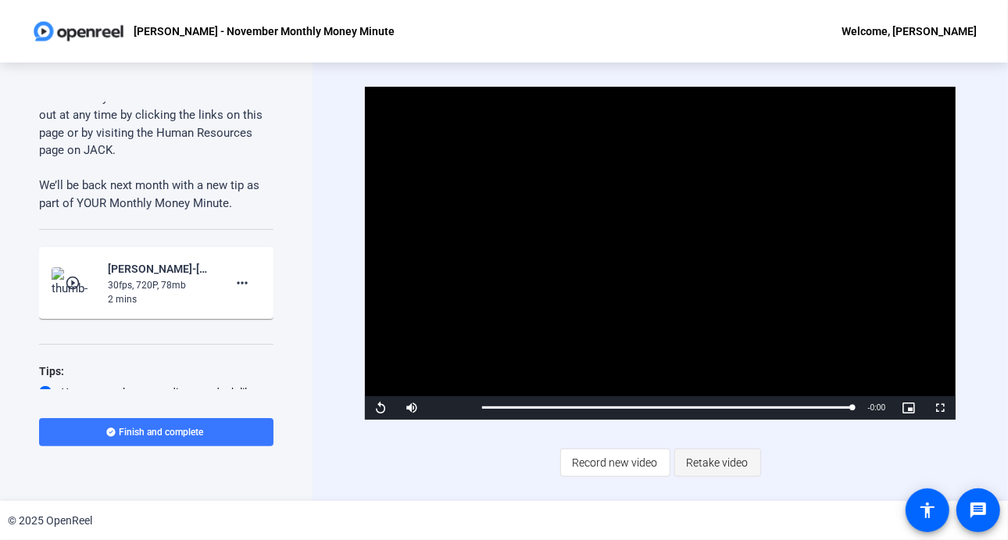
click at [717, 462] on span "Retake video" at bounding box center [718, 463] width 62 height 30
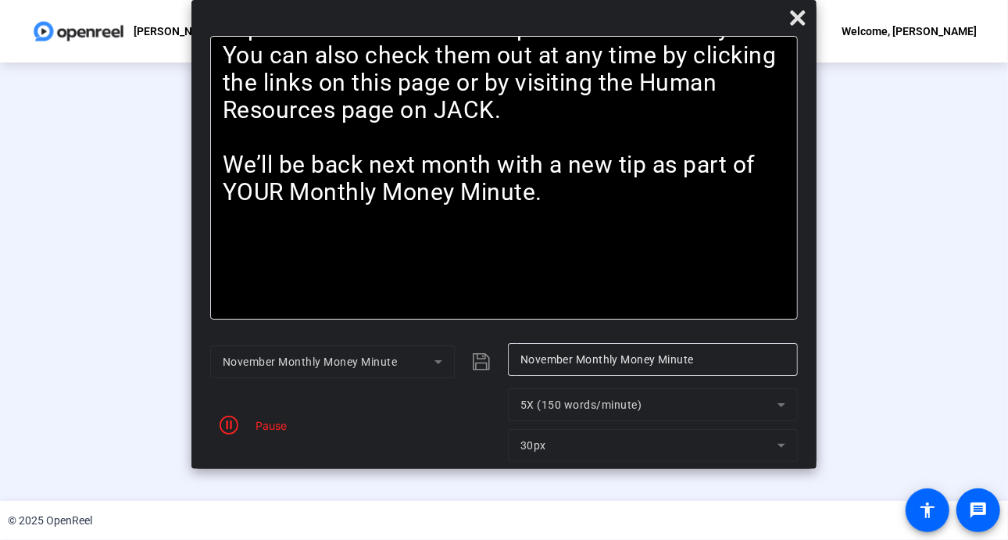
click at [270, 438] on div "Pause" at bounding box center [355, 424] width 290 height 73
click at [803, 16] on icon at bounding box center [797, 18] width 19 height 19
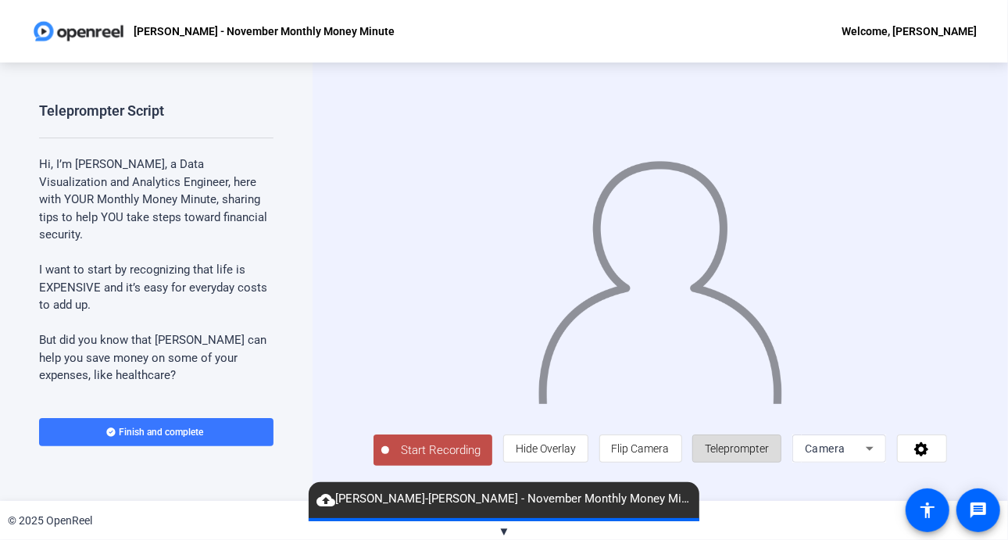
click at [746, 454] on span "Teleprompter" at bounding box center [737, 448] width 64 height 13
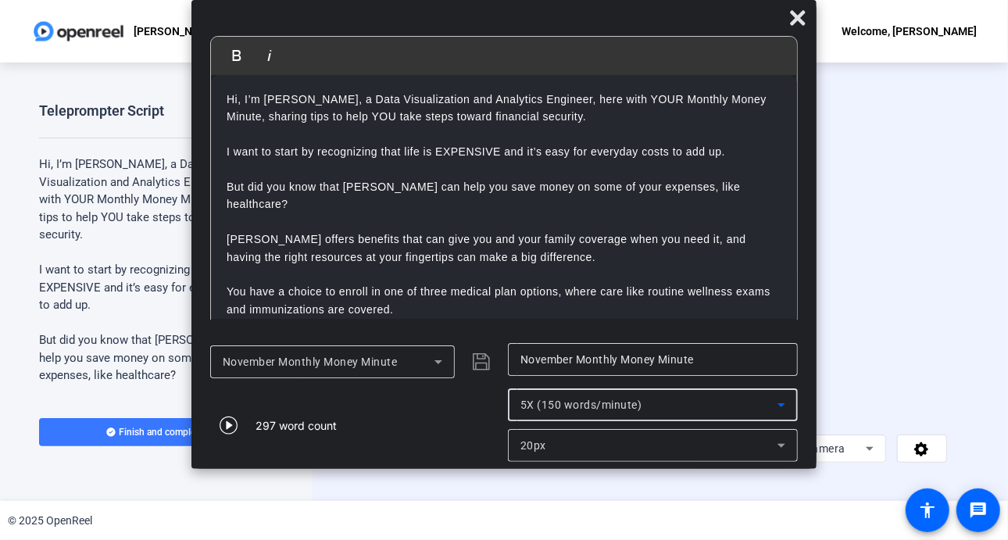
click at [788, 405] on icon at bounding box center [781, 404] width 19 height 19
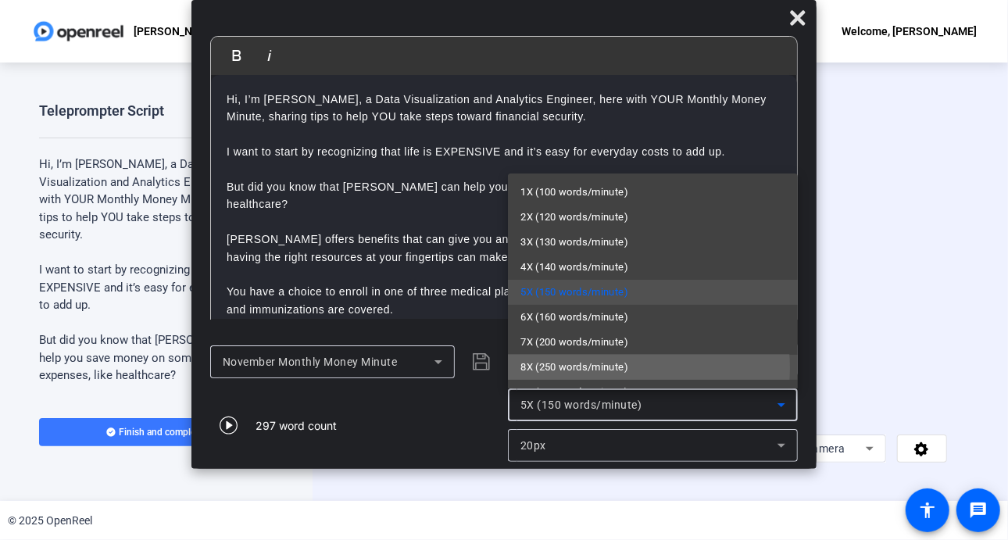
click at [595, 368] on span "8X (250 words/minute)" at bounding box center [574, 367] width 108 height 19
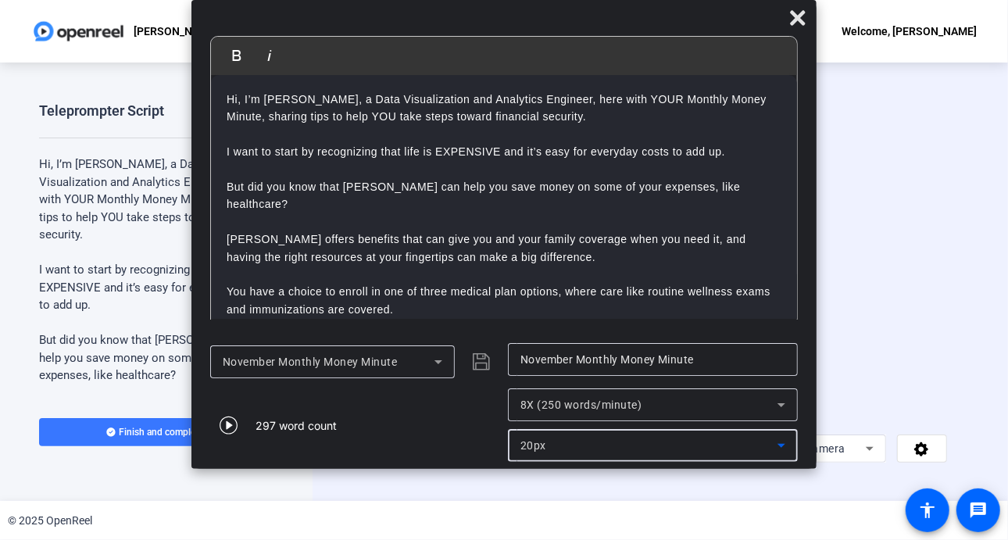
click at [785, 444] on icon at bounding box center [781, 445] width 19 height 19
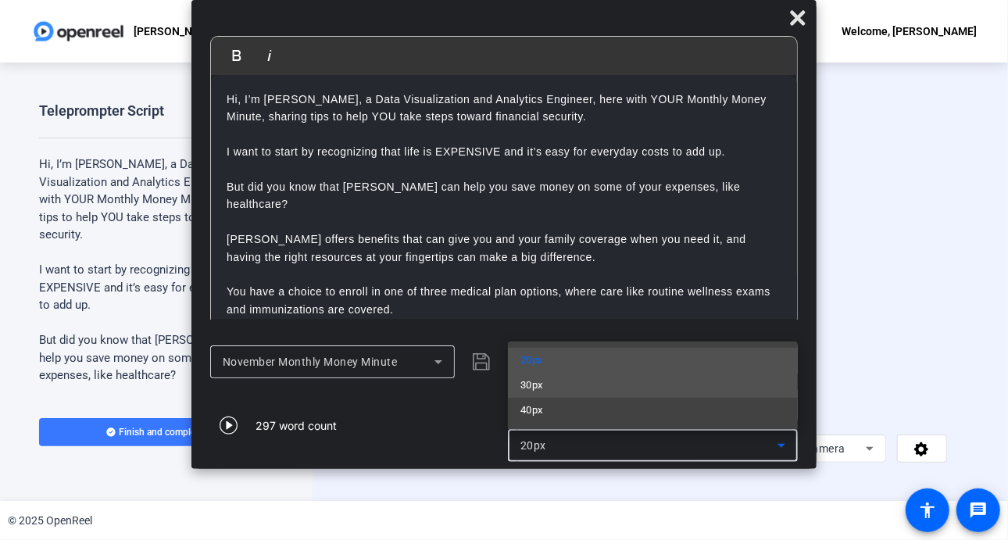
click at [556, 388] on mat-option "30px" at bounding box center [653, 385] width 290 height 25
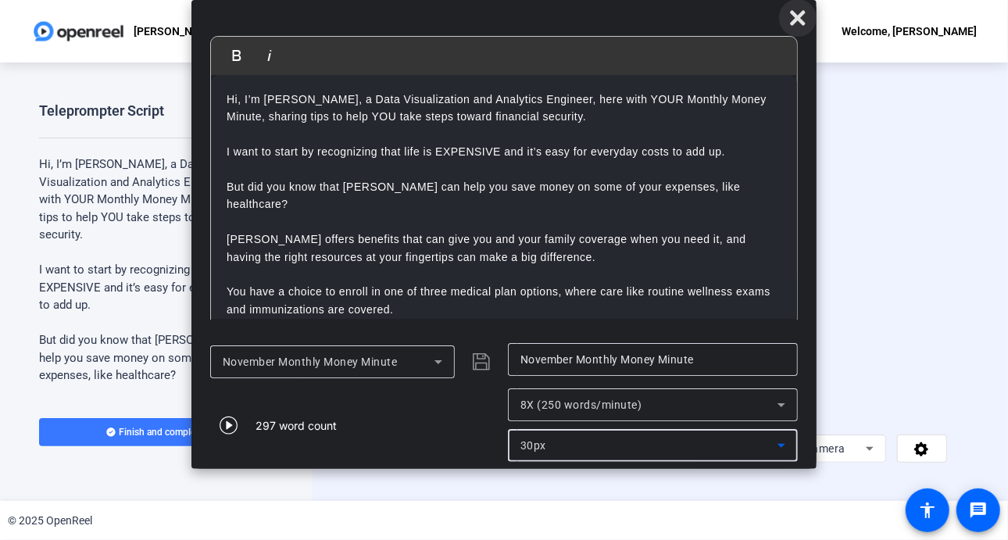
click at [803, 21] on icon at bounding box center [797, 18] width 19 height 19
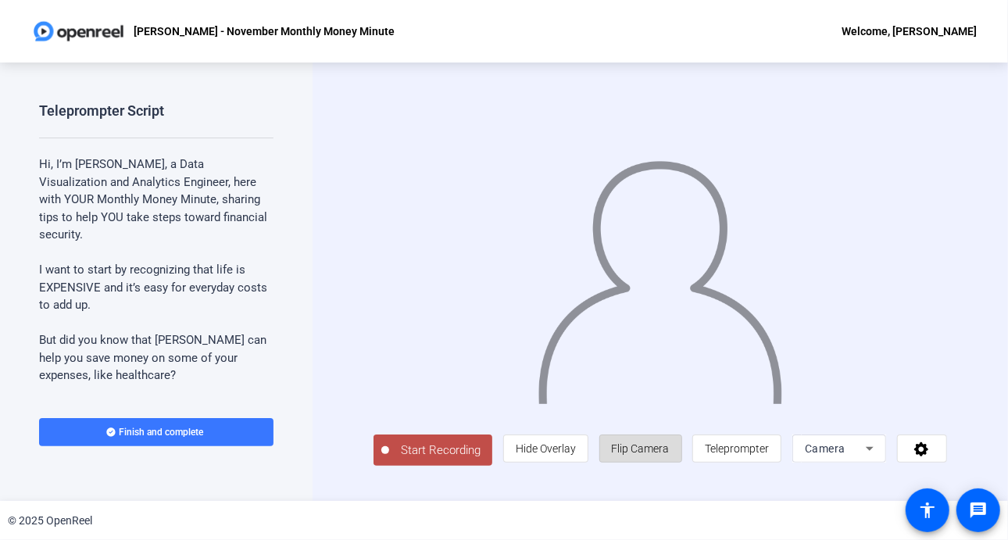
click at [654, 455] on span "Flip Camera" at bounding box center [641, 448] width 58 height 13
click at [664, 451] on span "Flip Camera" at bounding box center [641, 448] width 58 height 13
click at [458, 449] on span "Start Recording" at bounding box center [440, 451] width 103 height 18
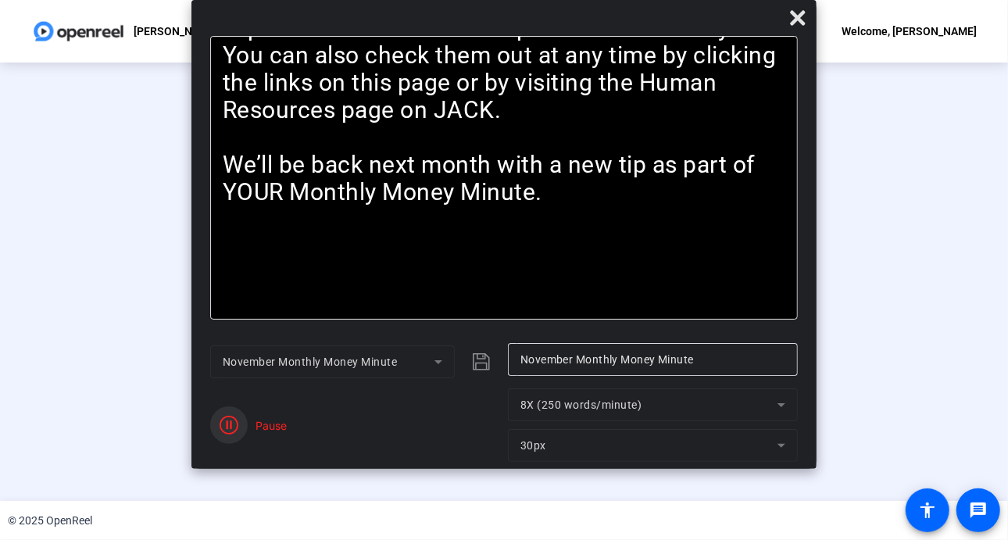
click at [247, 429] on span "button" at bounding box center [229, 425] width 38 height 38
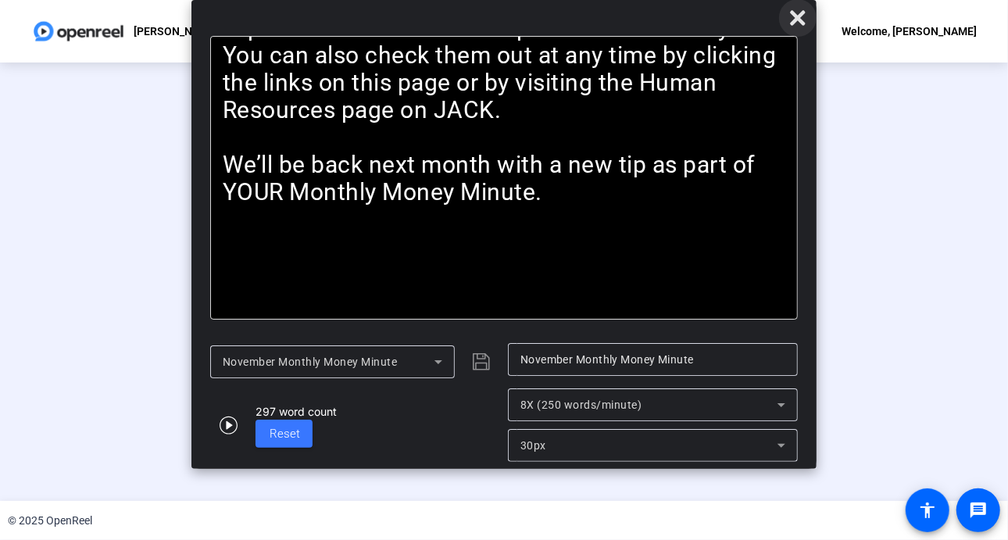
click at [805, 17] on icon at bounding box center [797, 18] width 19 height 19
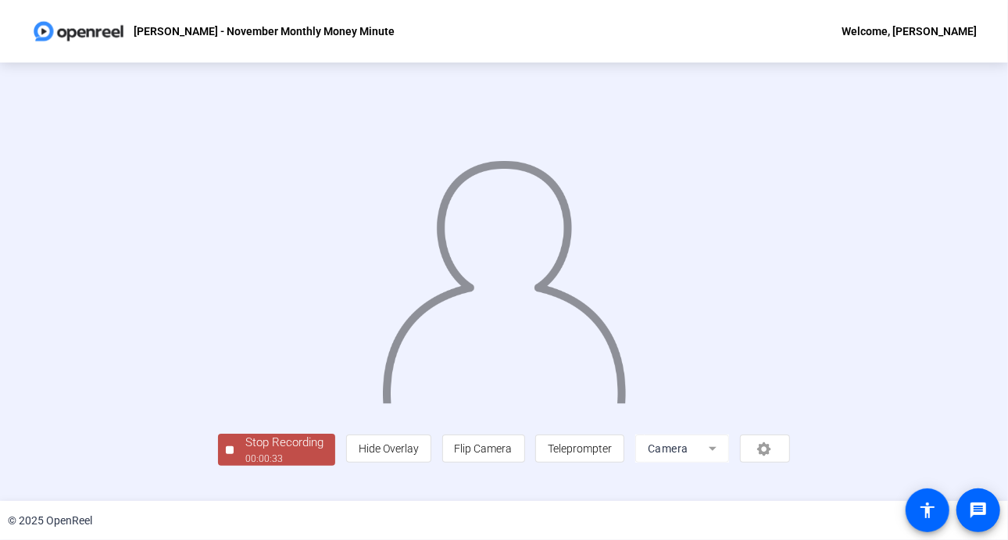
scroll to position [56, 0]
click at [245, 452] on div "Stop Recording" at bounding box center [284, 443] width 78 height 18
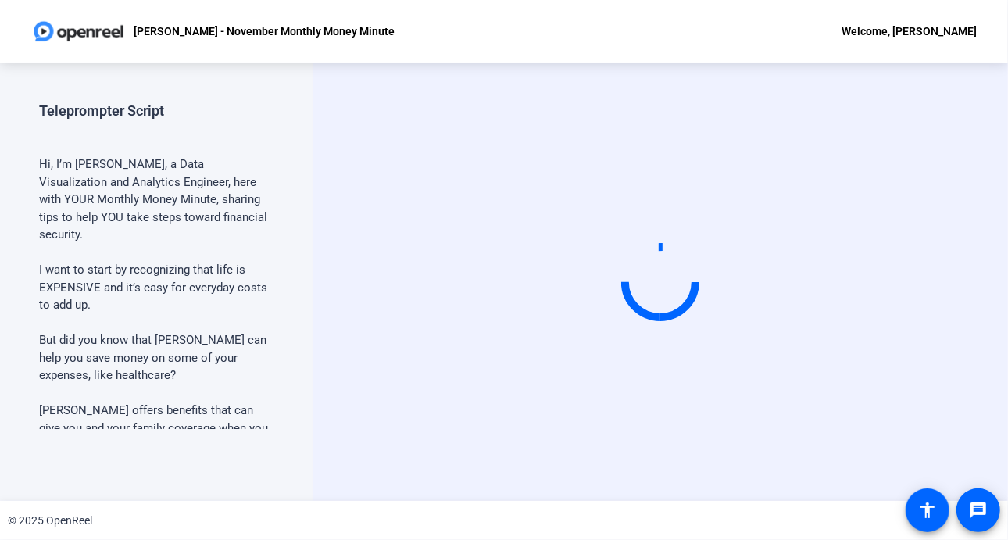
scroll to position [0, 0]
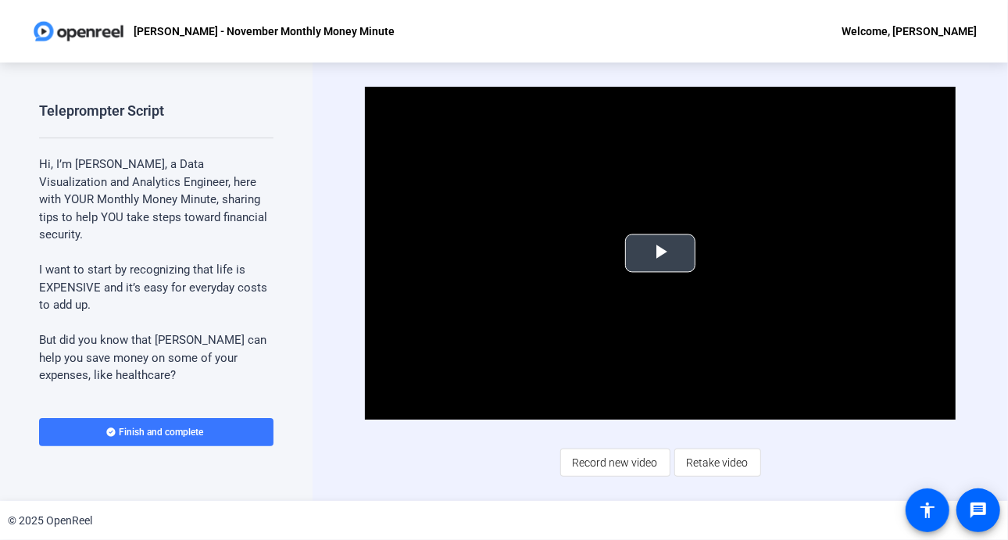
click at [660, 253] on span "Video Player" at bounding box center [660, 253] width 0 height 0
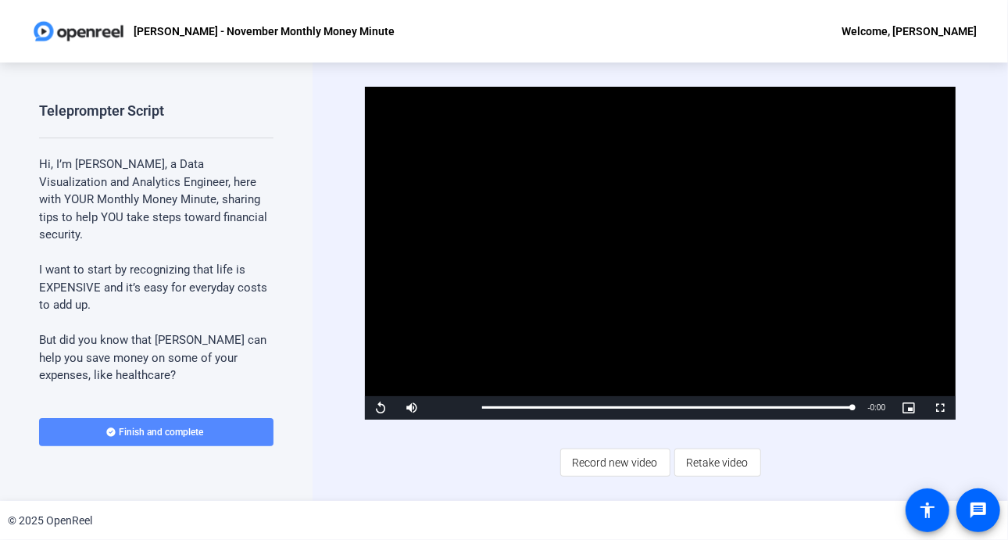
click at [164, 438] on span "Finish and complete" at bounding box center [162, 432] width 84 height 13
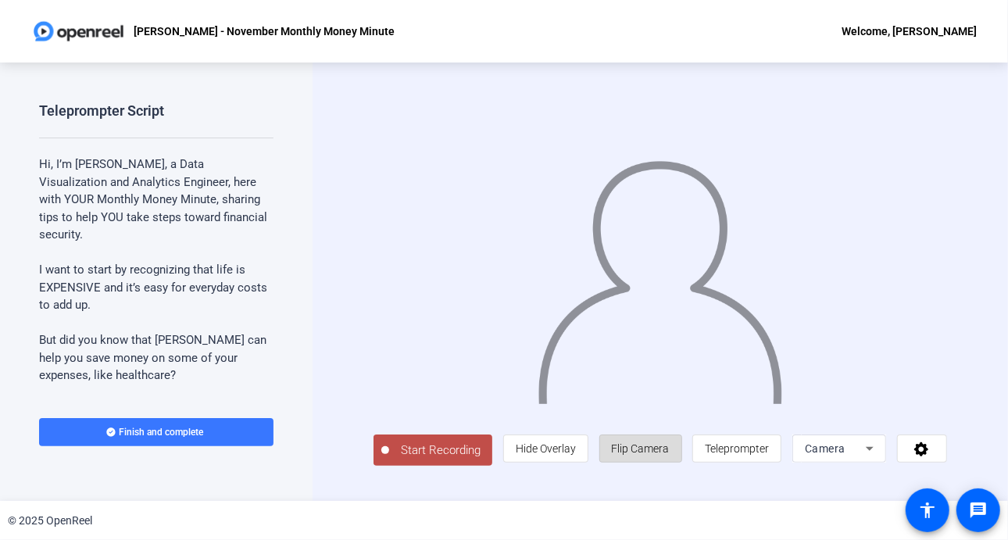
click at [657, 449] on span "Flip Camera" at bounding box center [641, 448] width 58 height 13
click at [445, 457] on span "Start Recording" at bounding box center [440, 451] width 103 height 18
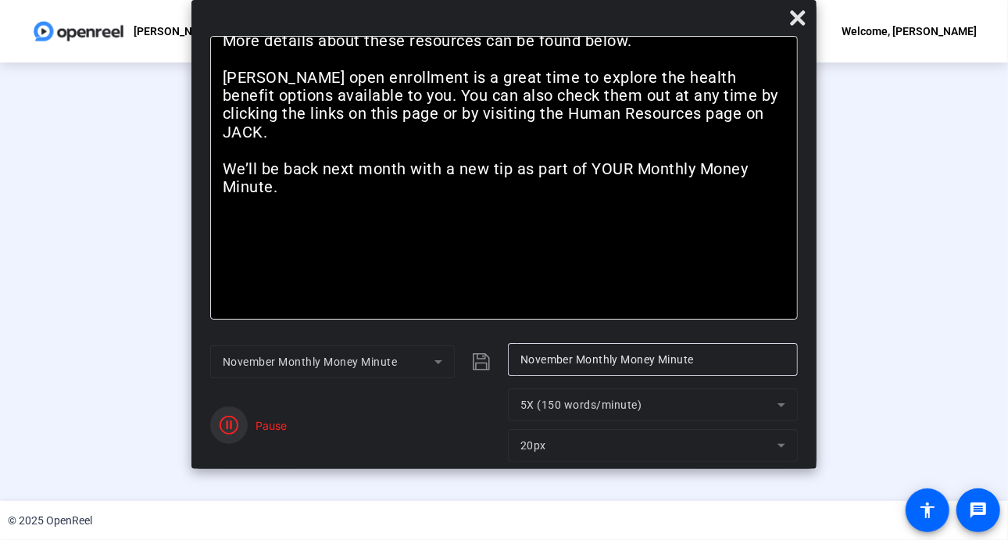
click at [224, 426] on icon "button" at bounding box center [229, 425] width 19 height 19
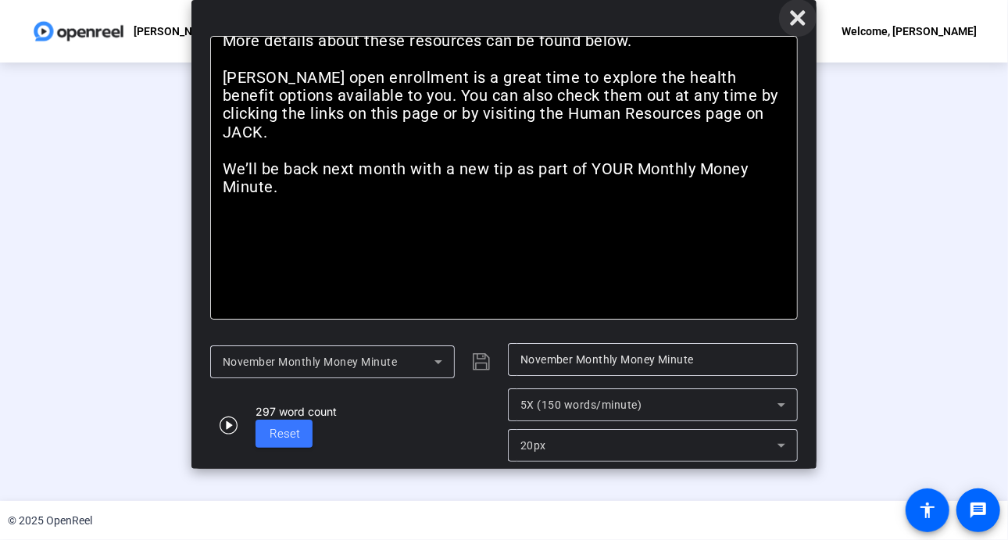
click at [806, 13] on icon at bounding box center [797, 18] width 19 height 19
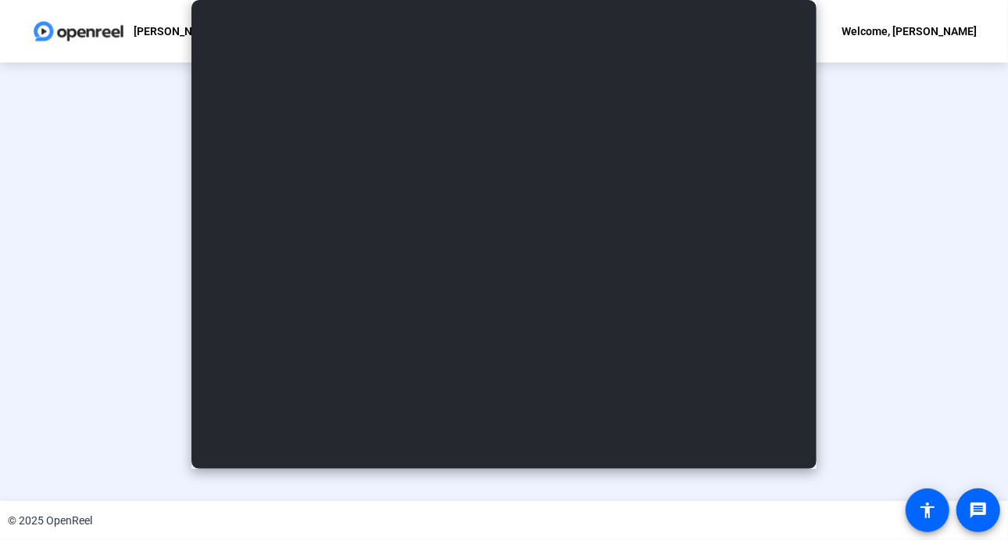
scroll to position [56, 0]
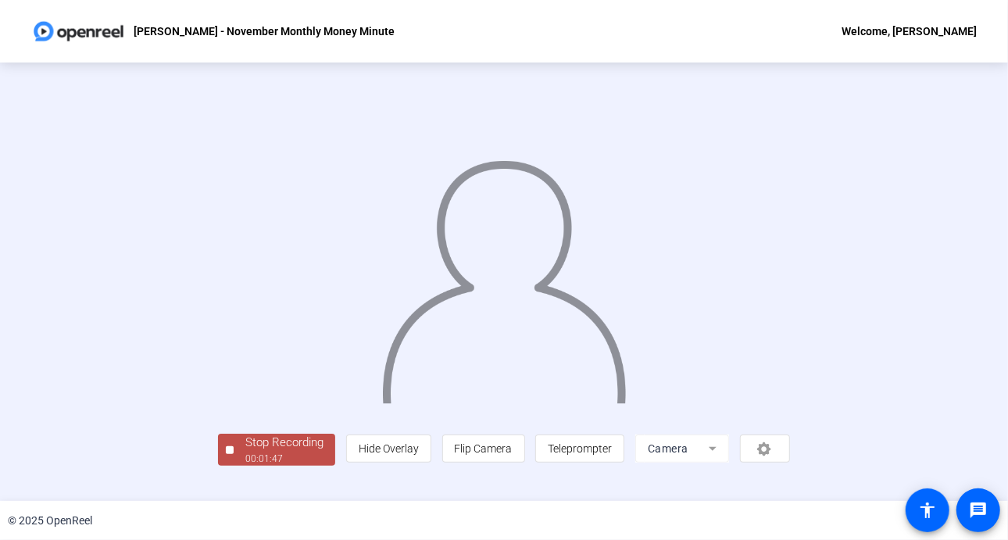
click at [245, 466] on div "00:01:47" at bounding box center [284, 459] width 78 height 14
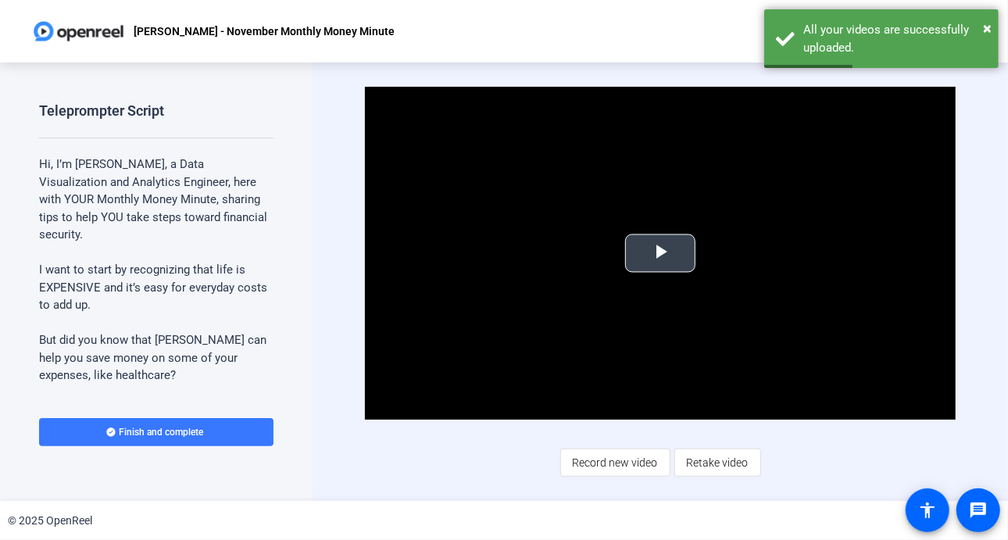
click at [660, 253] on span "Video Player" at bounding box center [660, 253] width 0 height 0
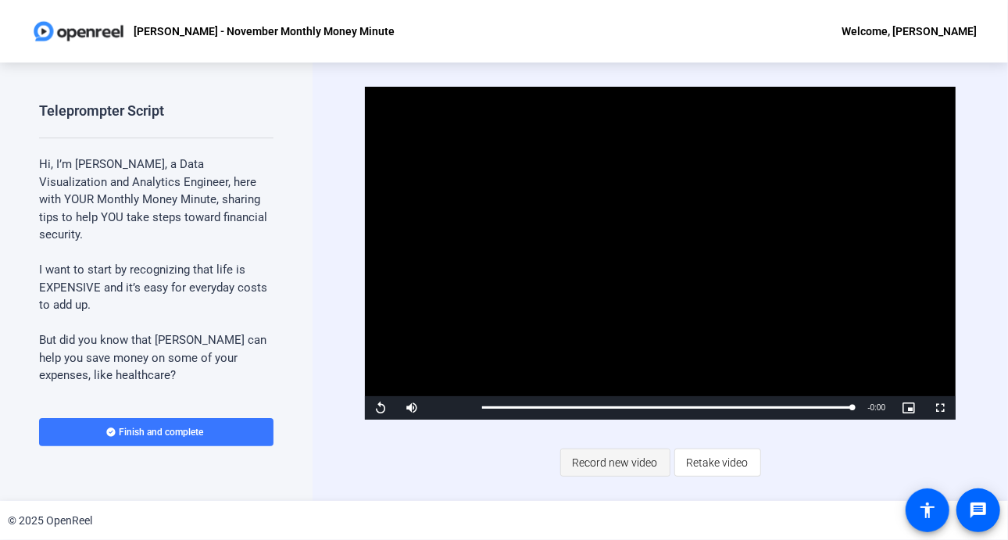
click at [609, 469] on span "Record new video" at bounding box center [615, 463] width 85 height 30
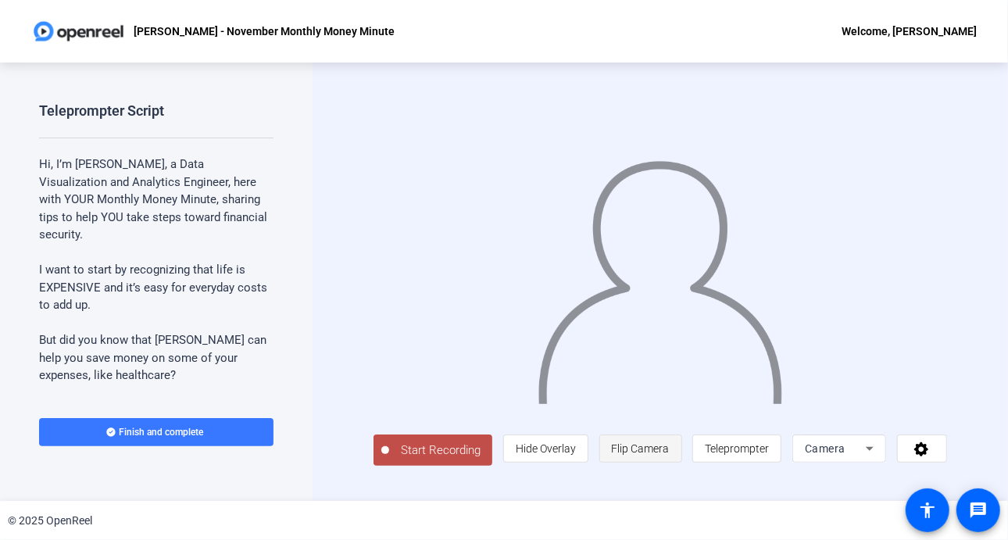
drag, startPoint x: 609, startPoint y: 469, endPoint x: 656, endPoint y: 446, distance: 52.8
click at [656, 446] on div "Start Recording person Hide Overlay flip Flip Camera article Teleprompter Camera" at bounding box center [661, 448] width 574 height 34
click at [656, 446] on span "Flip Camera" at bounding box center [641, 449] width 58 height 30
click at [442, 456] on span "Start Recording" at bounding box center [440, 451] width 103 height 18
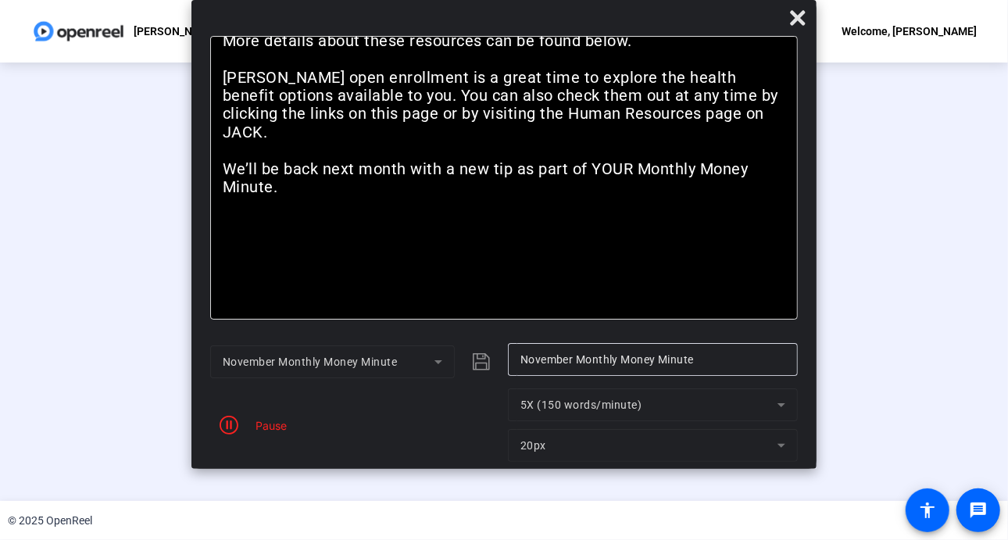
click at [258, 434] on div "Pause" at bounding box center [355, 424] width 290 height 73
click at [252, 432] on div "Pause" at bounding box center [267, 425] width 39 height 16
click at [235, 421] on icon "button" at bounding box center [229, 425] width 19 height 19
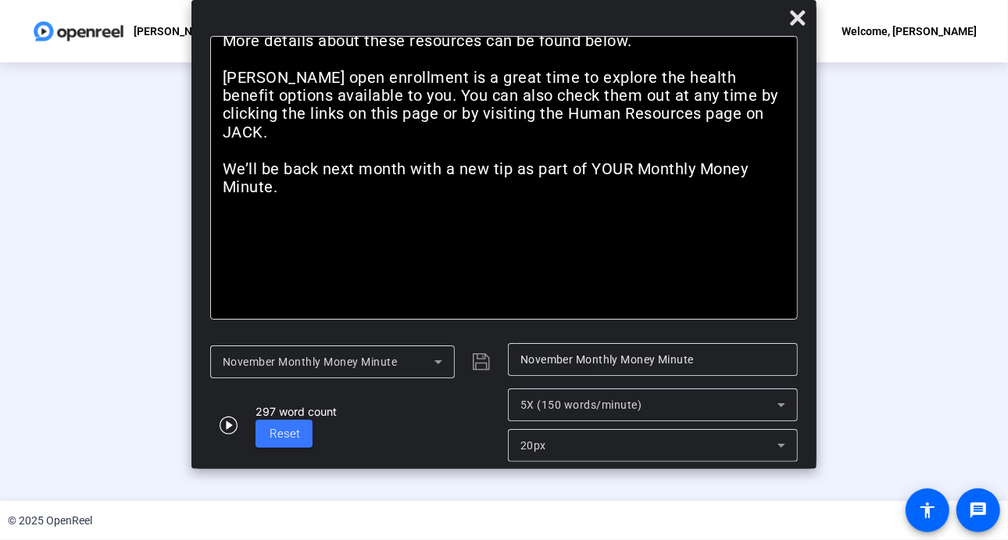
drag, startPoint x: 189, startPoint y: 297, endPoint x: 355, endPoint y: 244, distance: 174.0
click at [274, 289] on body "Accessibility Screen-Reader Guide, Feedback, and Issue Reporting | New window […" at bounding box center [504, 270] width 1008 height 540
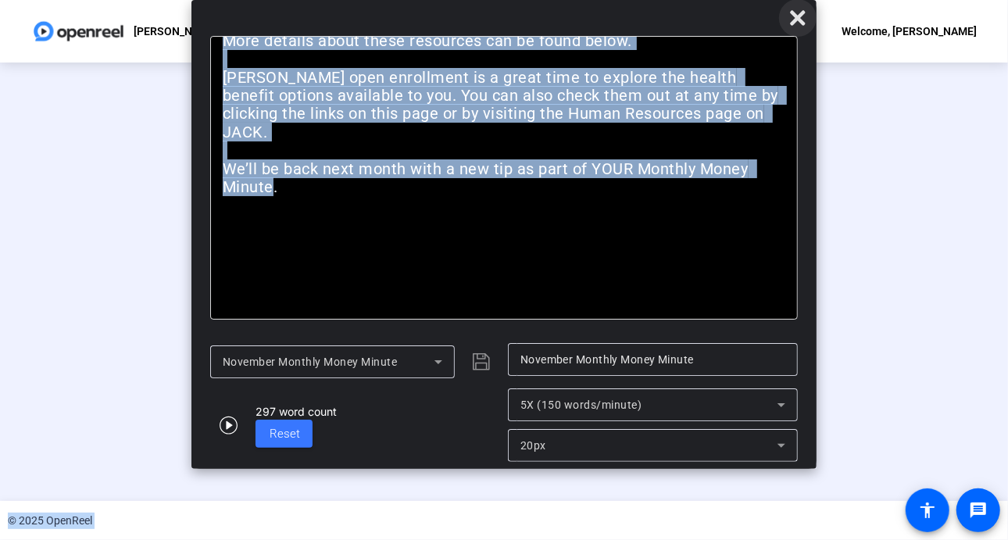
click at [800, 16] on icon at bounding box center [797, 17] width 15 height 15
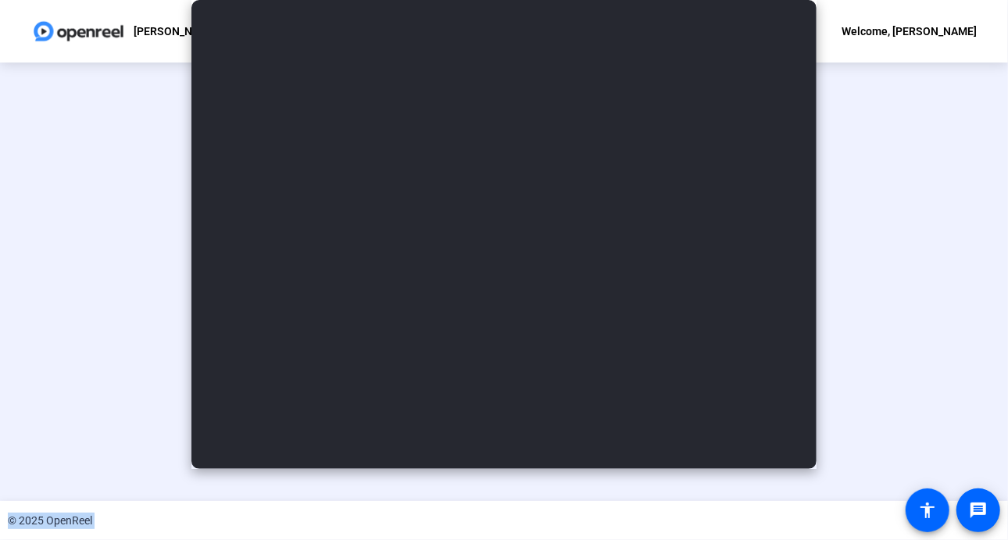
scroll to position [56, 0]
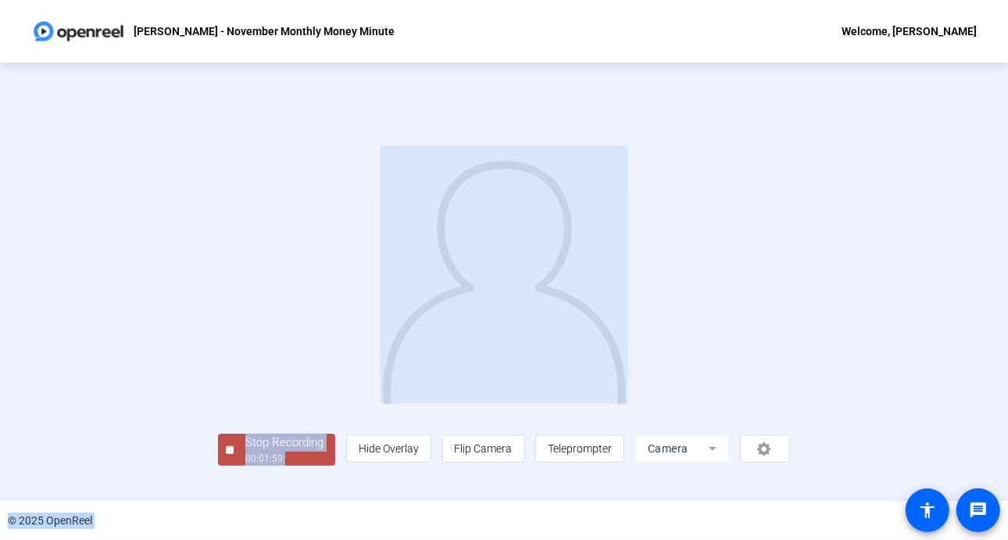
click at [245, 452] on div "Stop Recording" at bounding box center [284, 443] width 78 height 18
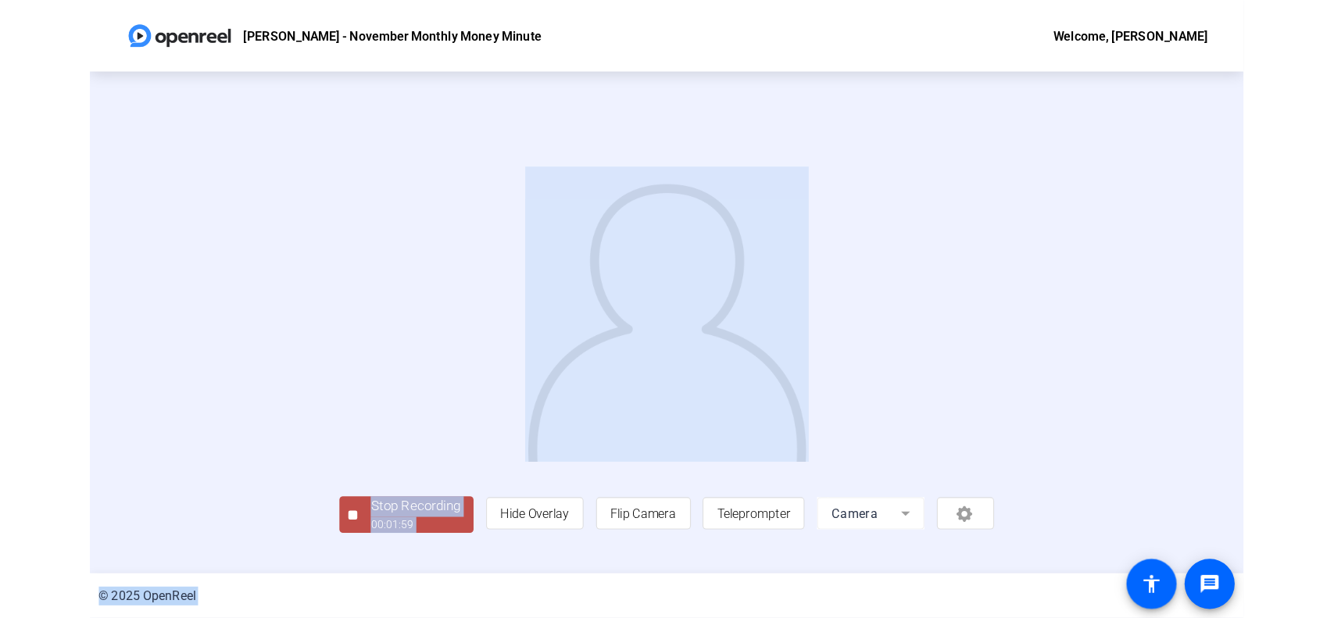
scroll to position [0, 0]
